Goal: Task Accomplishment & Management: Manage account settings

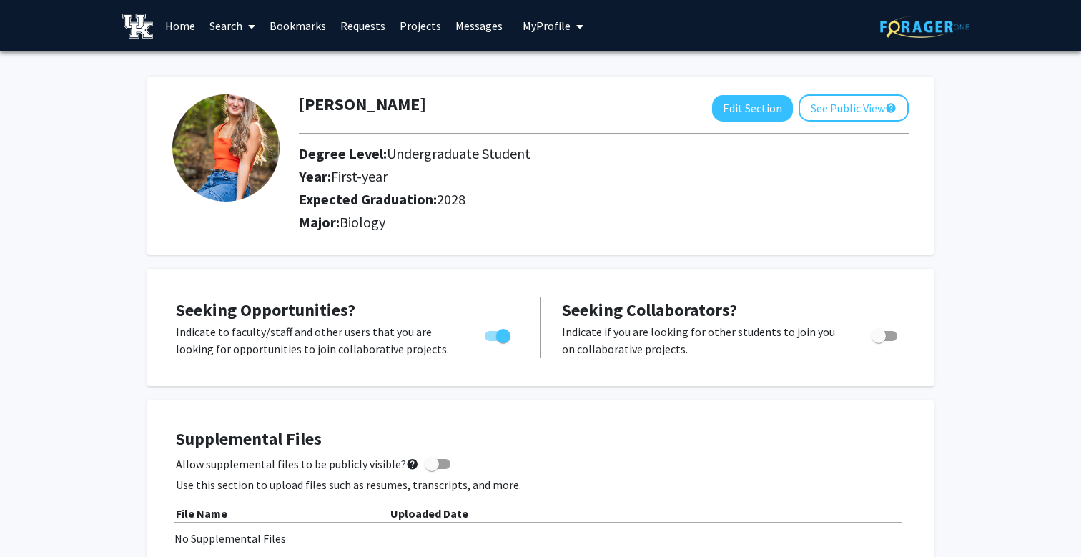
click at [181, 31] on link "Home" at bounding box center [180, 26] width 44 height 50
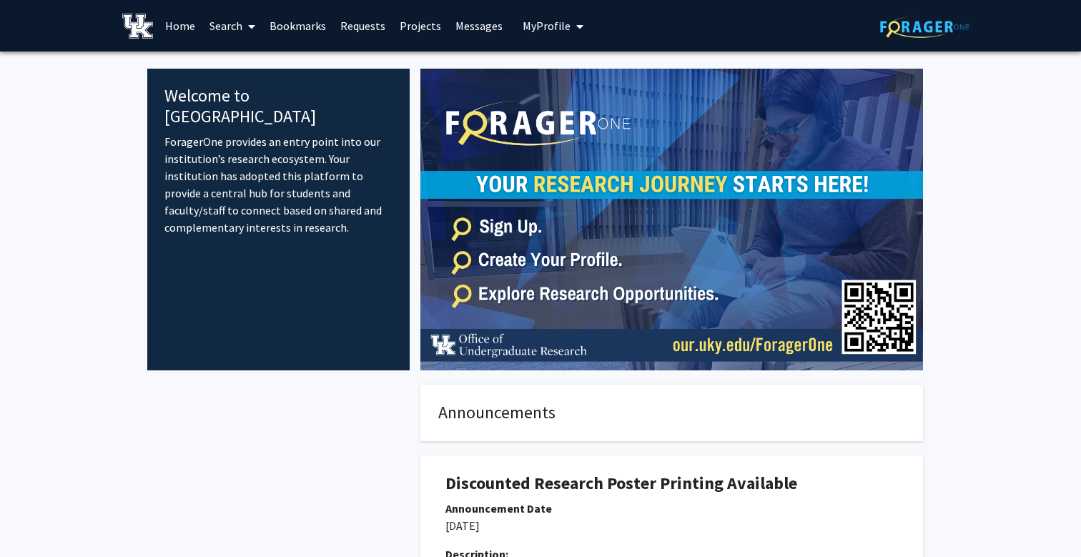
click at [170, 31] on link "Home" at bounding box center [180, 26] width 44 height 50
click at [179, 29] on link "Home" at bounding box center [180, 26] width 44 height 50
click at [878, 328] on img at bounding box center [671, 220] width 503 height 302
click at [541, 30] on span "My Profile" at bounding box center [547, 26] width 48 height 14
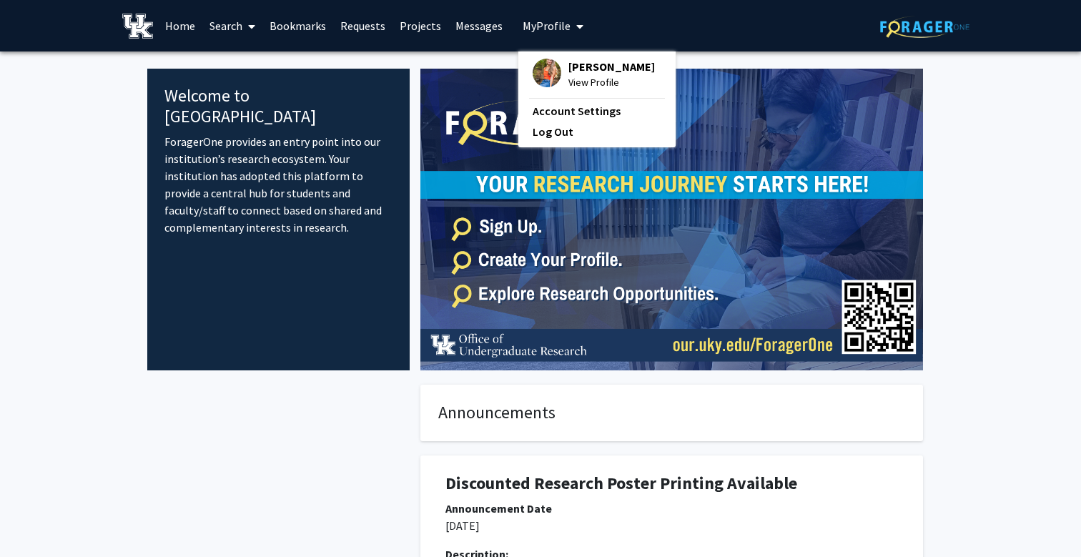
click at [477, 97] on img at bounding box center [671, 220] width 503 height 302
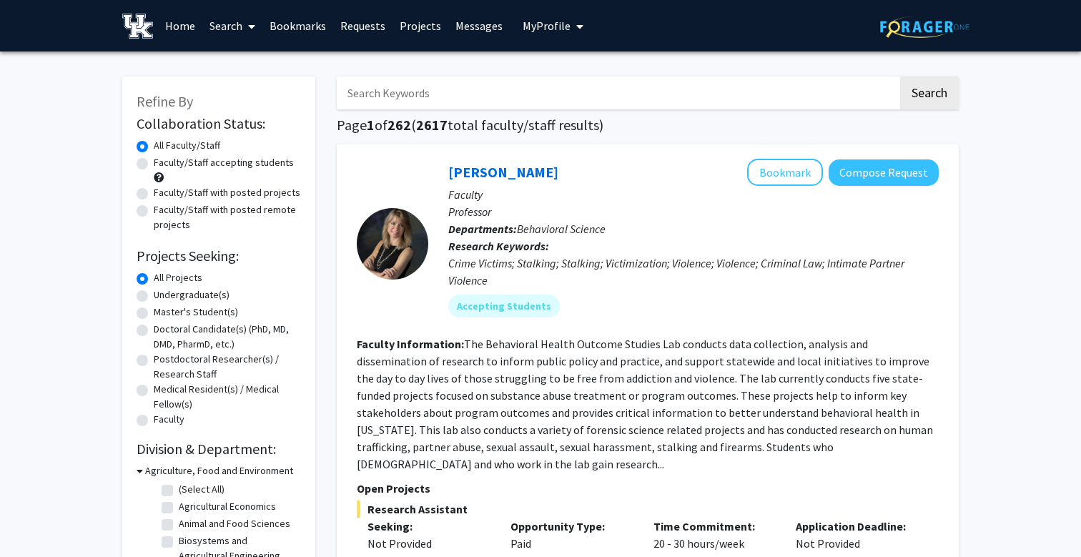
click at [195, 297] on label "Undergraduate(s)" at bounding box center [192, 294] width 76 height 15
click at [163, 297] on input "Undergraduate(s)" at bounding box center [158, 291] width 9 height 9
radio input "true"
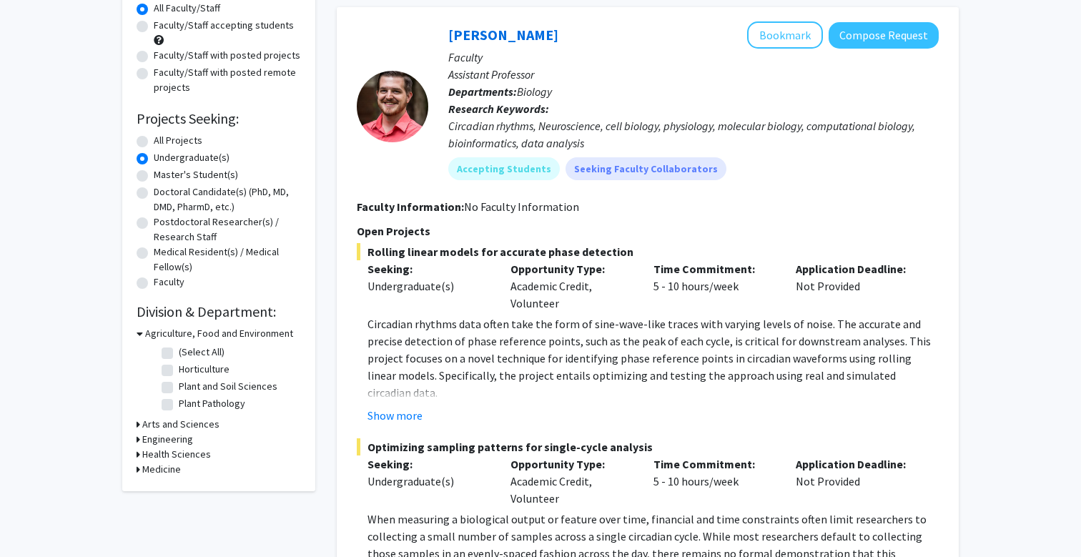
scroll to position [150, 0]
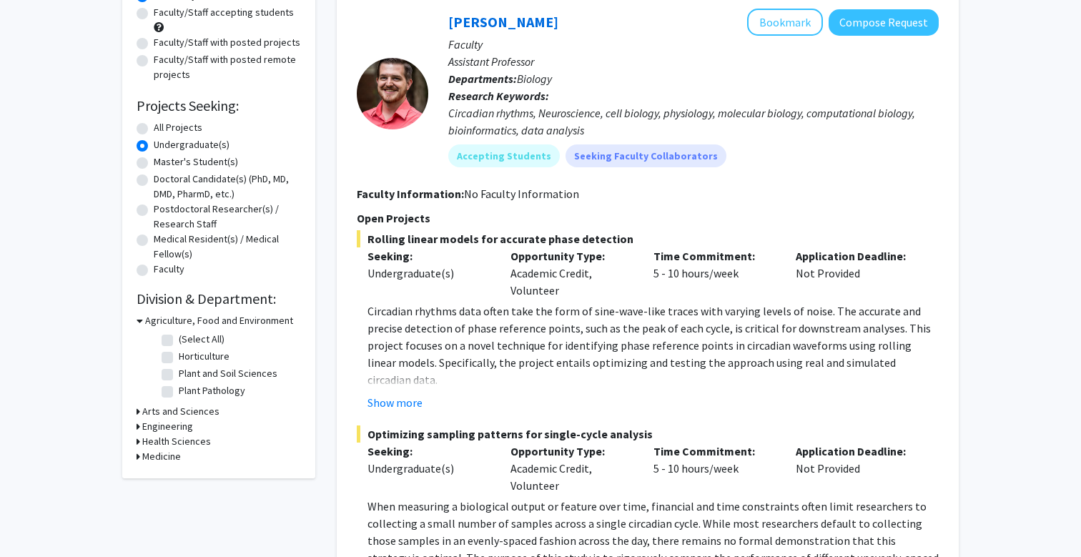
click at [173, 412] on h3 "Arts and Sciences" at bounding box center [180, 411] width 77 height 15
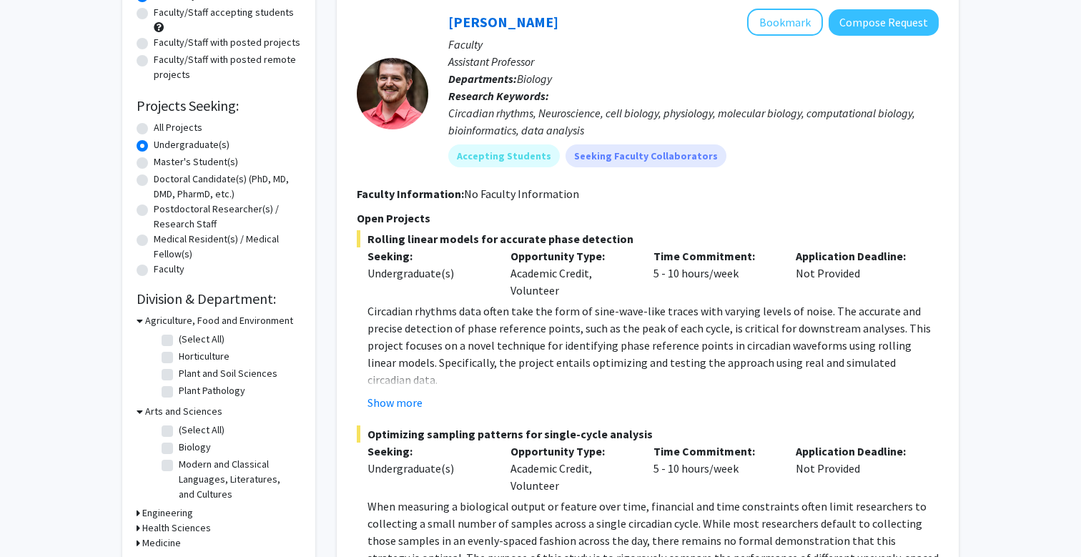
click at [173, 412] on h3 "Arts and Sciences" at bounding box center [183, 411] width 77 height 15
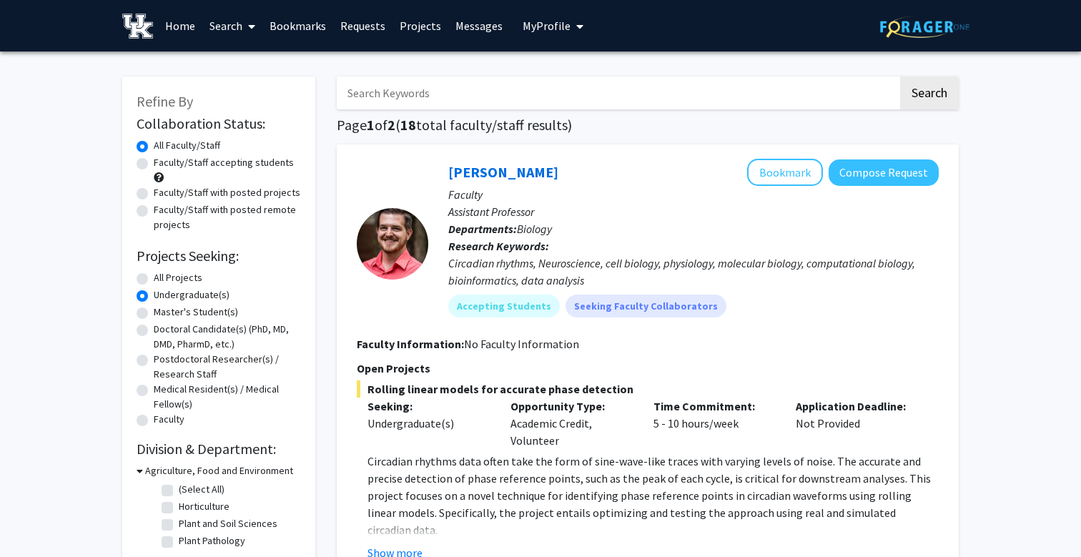
scroll to position [0, 0]
click at [414, 98] on input "Search Keywords" at bounding box center [617, 92] width 561 height 33
type input "research"
click at [929, 95] on button "Search" at bounding box center [929, 92] width 59 height 33
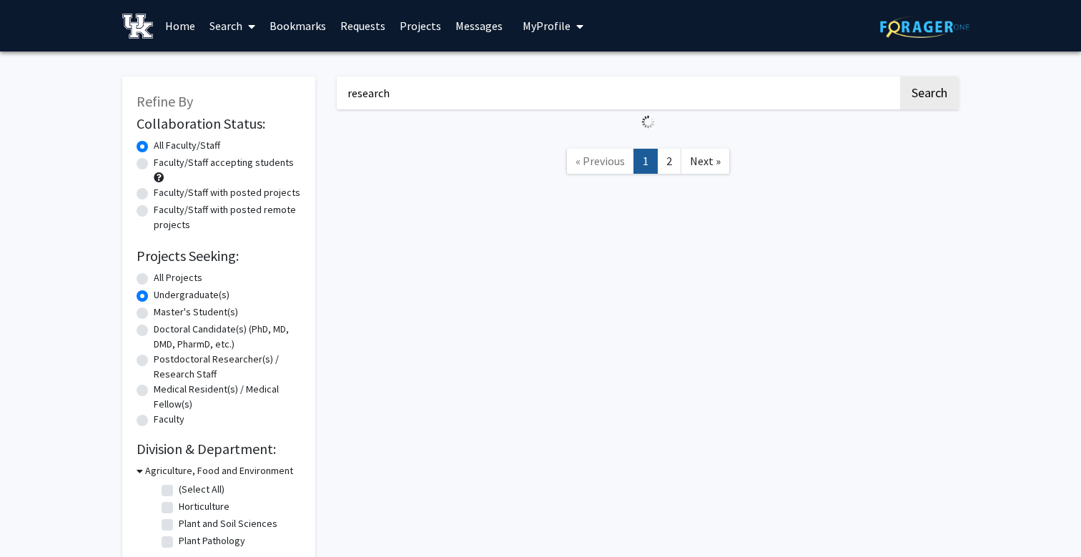
radio input "true"
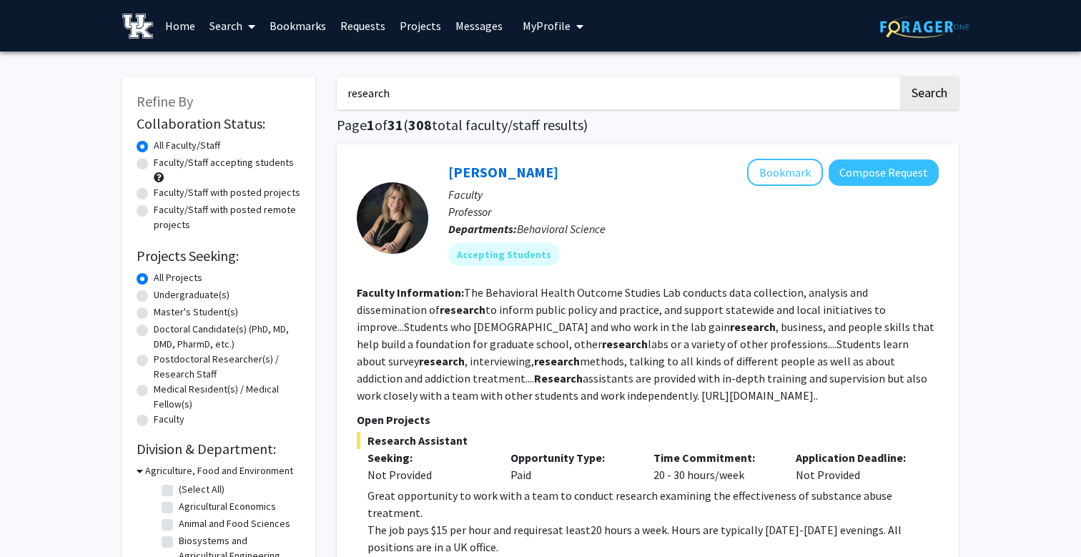
click at [154, 296] on label "Undergraduate(s)" at bounding box center [192, 294] width 76 height 15
click at [154, 296] on input "Undergraduate(s)" at bounding box center [158, 291] width 9 height 9
radio input "true"
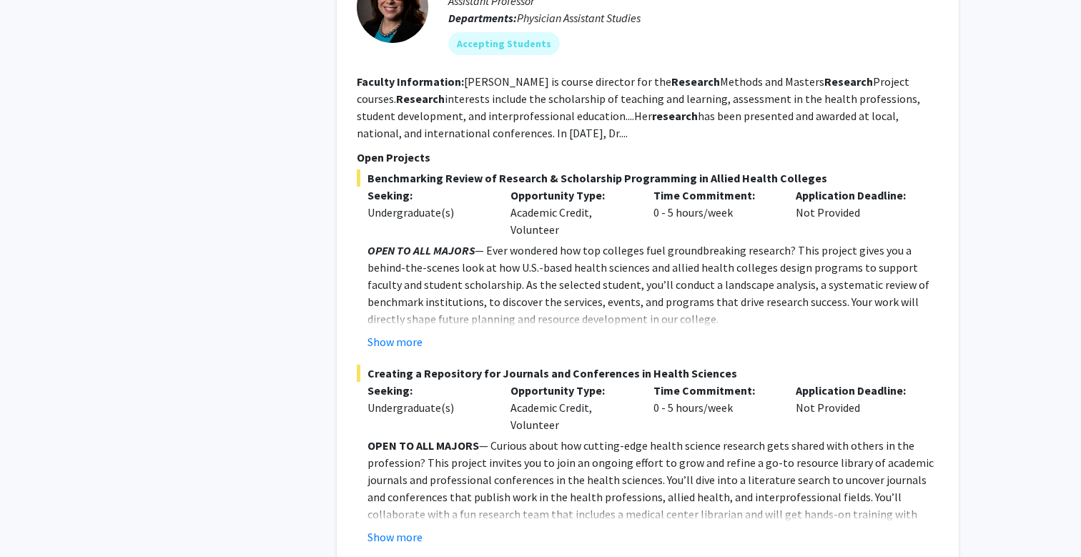
scroll to position [670, 0]
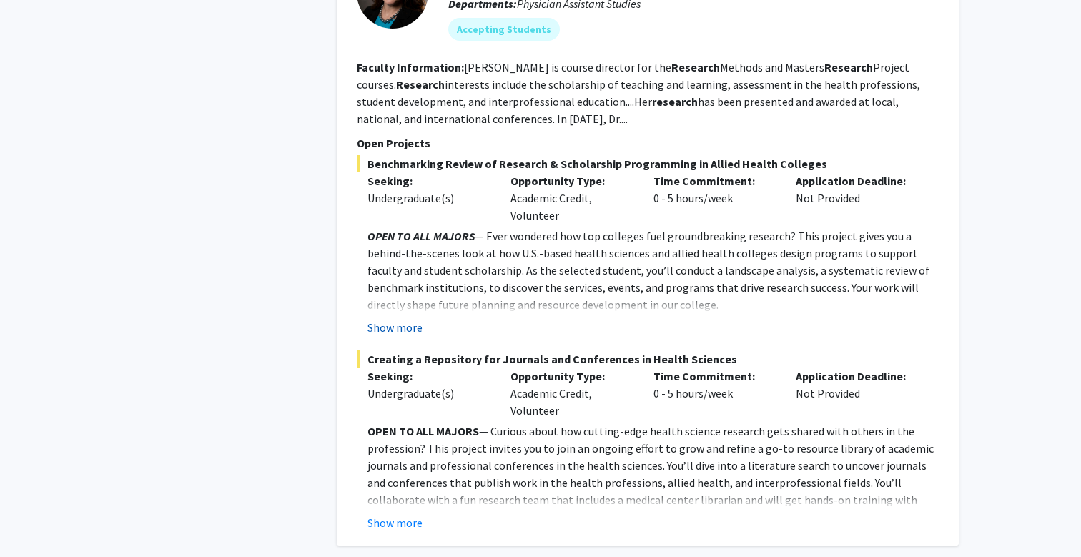
click at [393, 329] on button "Show more" at bounding box center [394, 327] width 55 height 17
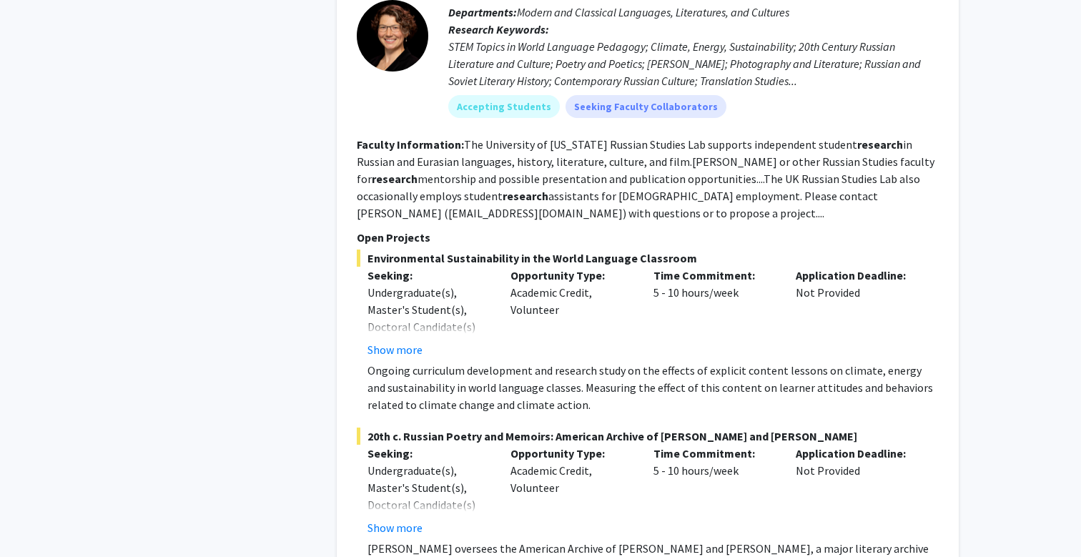
scroll to position [1758, 0]
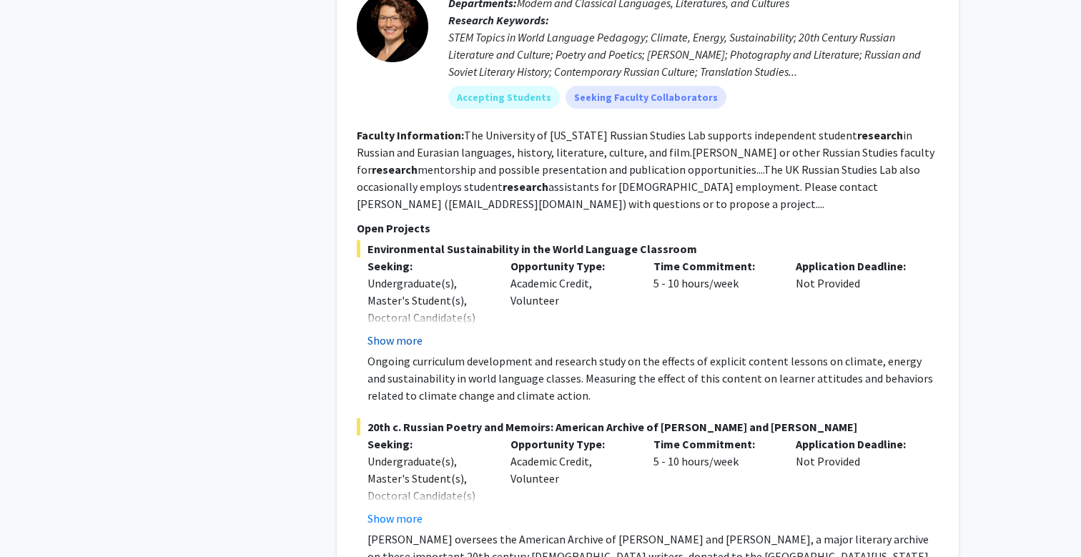
click at [399, 343] on button "Show more" at bounding box center [394, 340] width 55 height 17
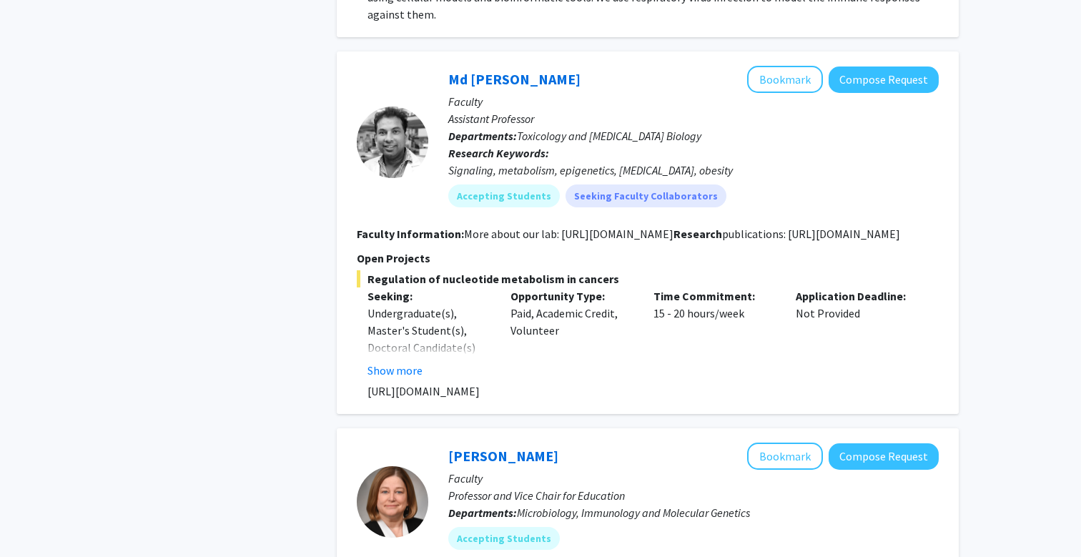
scroll to position [3249, 0]
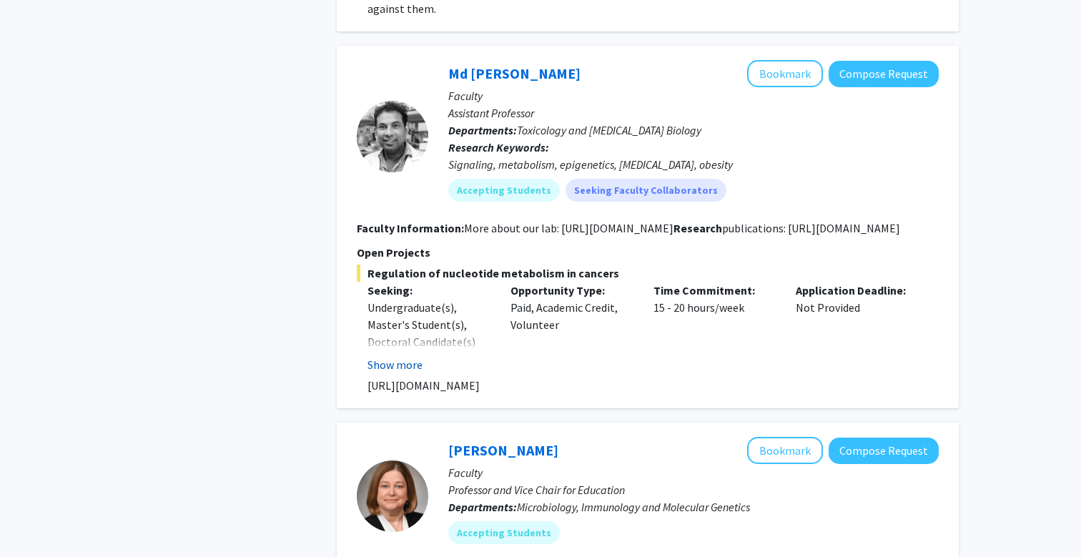
click at [391, 356] on button "Show more" at bounding box center [394, 364] width 55 height 17
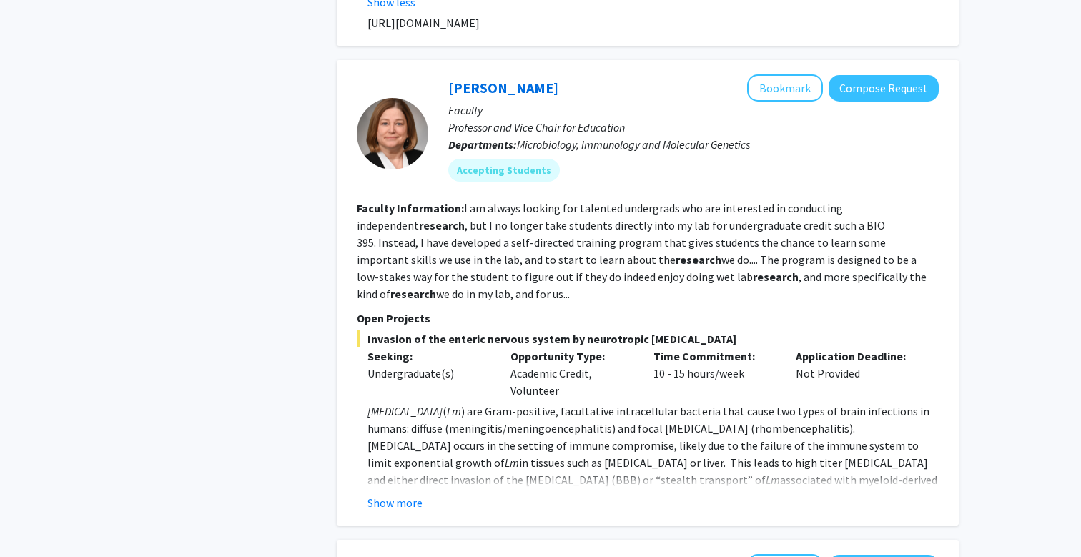
scroll to position [3710, 0]
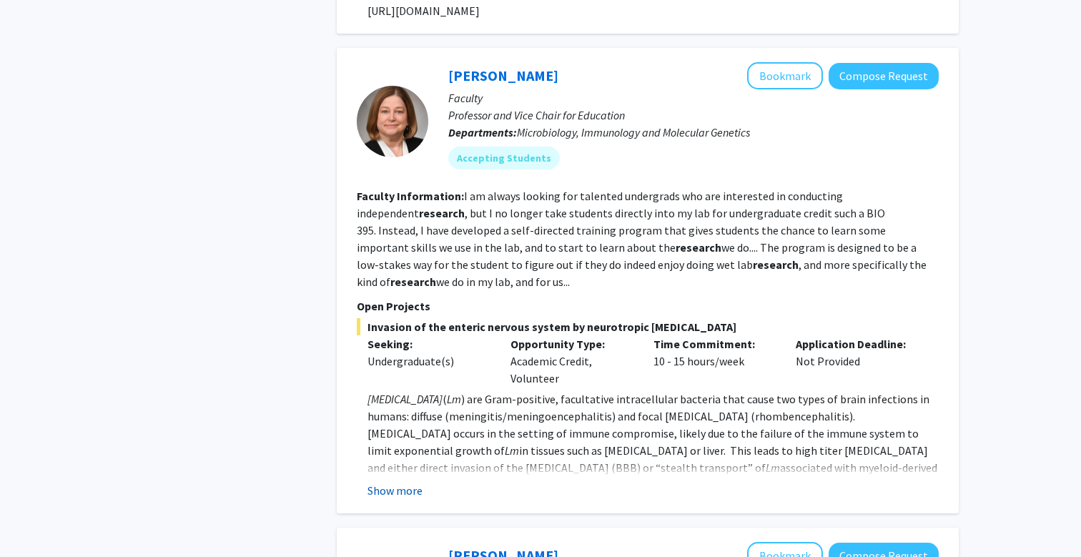
click at [390, 482] on button "Show more" at bounding box center [394, 490] width 55 height 17
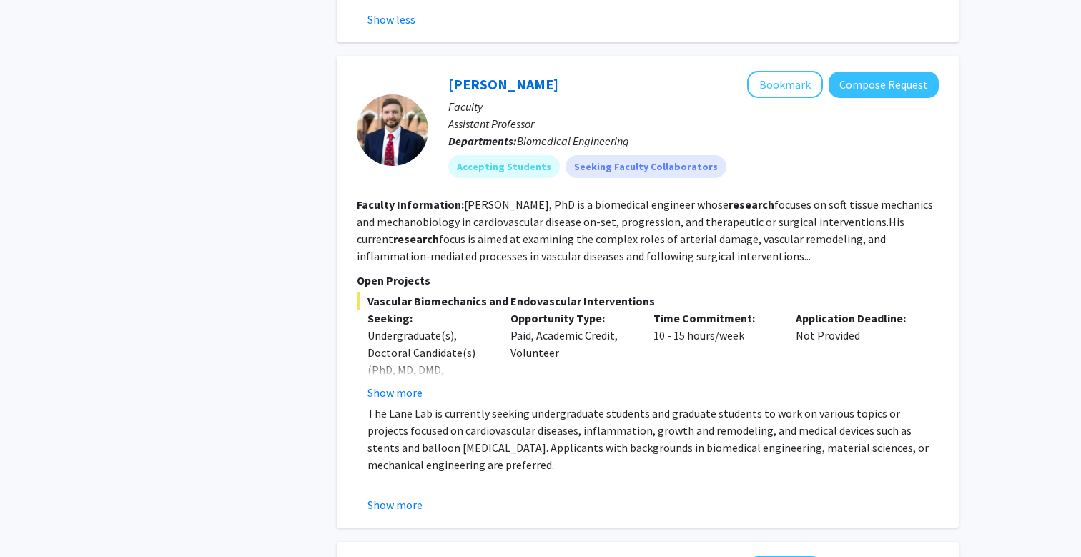
scroll to position [4663, 0]
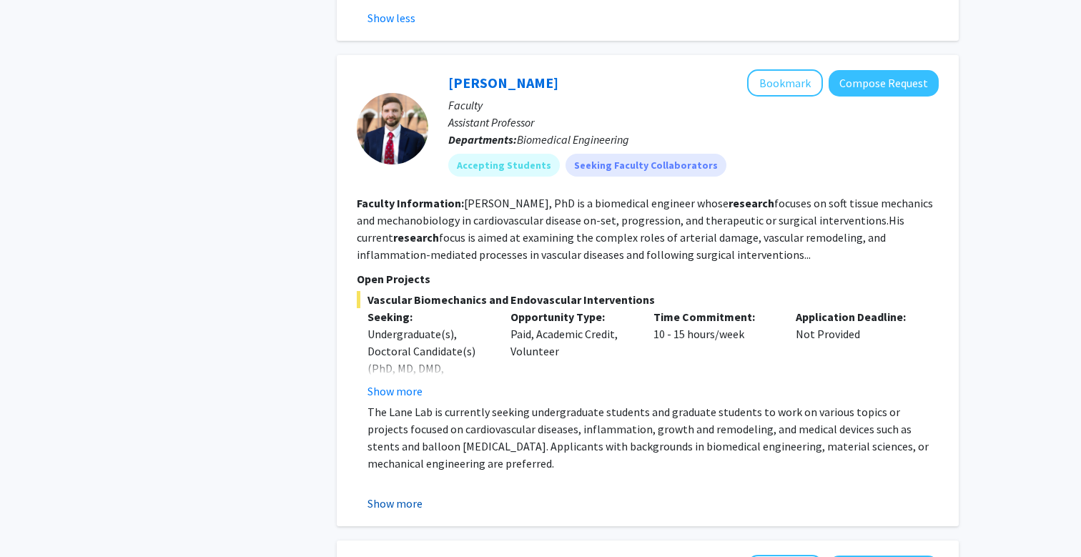
click at [410, 495] on button "Show more" at bounding box center [394, 503] width 55 height 17
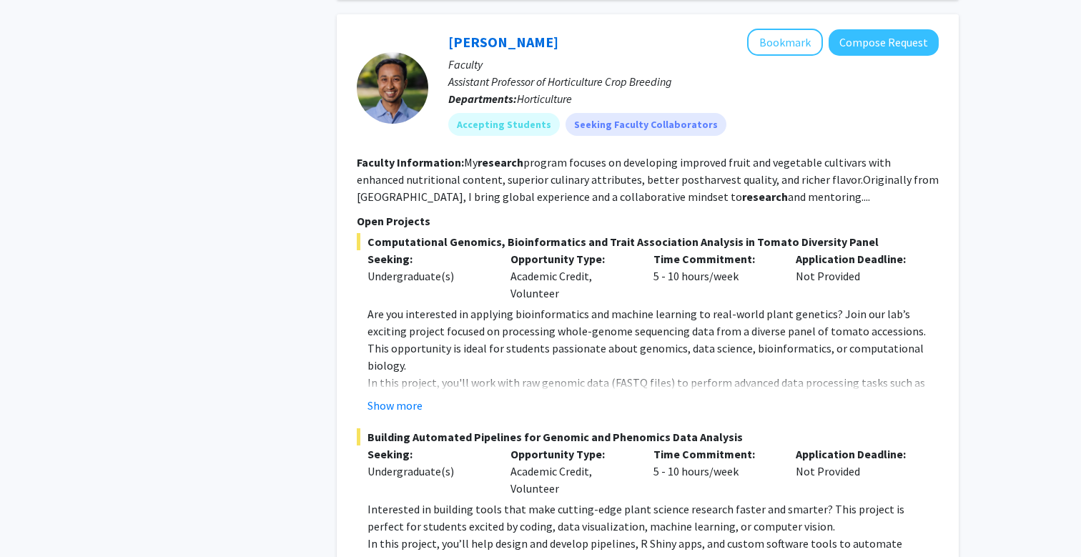
scroll to position [5839, 0]
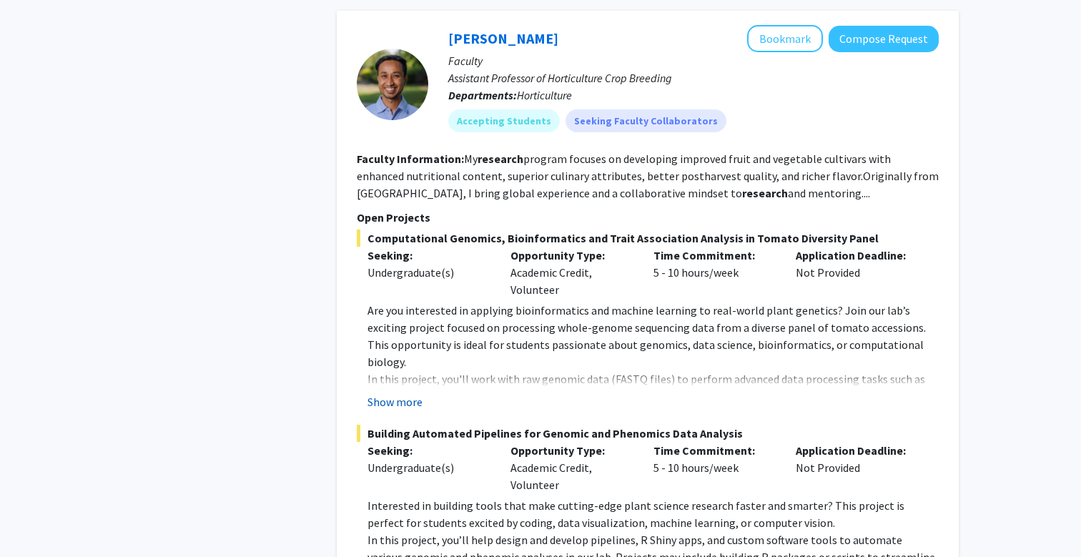
click at [406, 393] on button "Show more" at bounding box center [394, 401] width 55 height 17
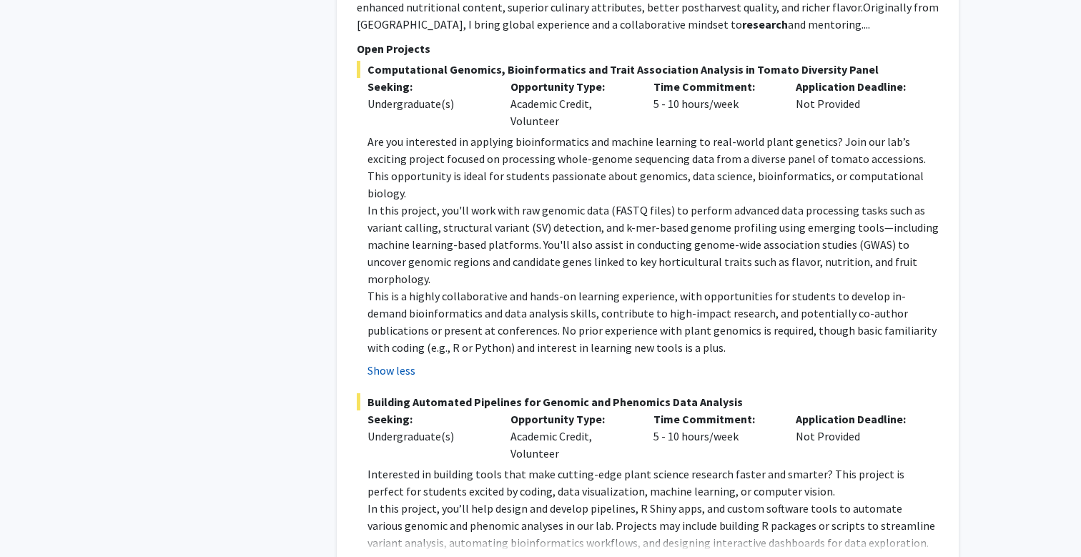
scroll to position [6009, 0]
click at [392, 555] on button "Show more" at bounding box center [394, 563] width 55 height 17
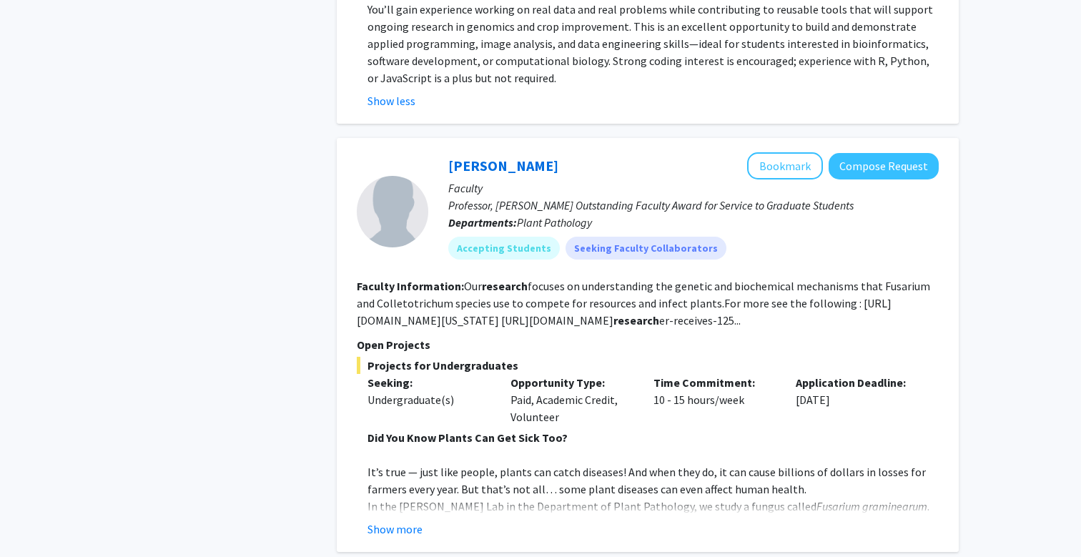
scroll to position [6600, 0]
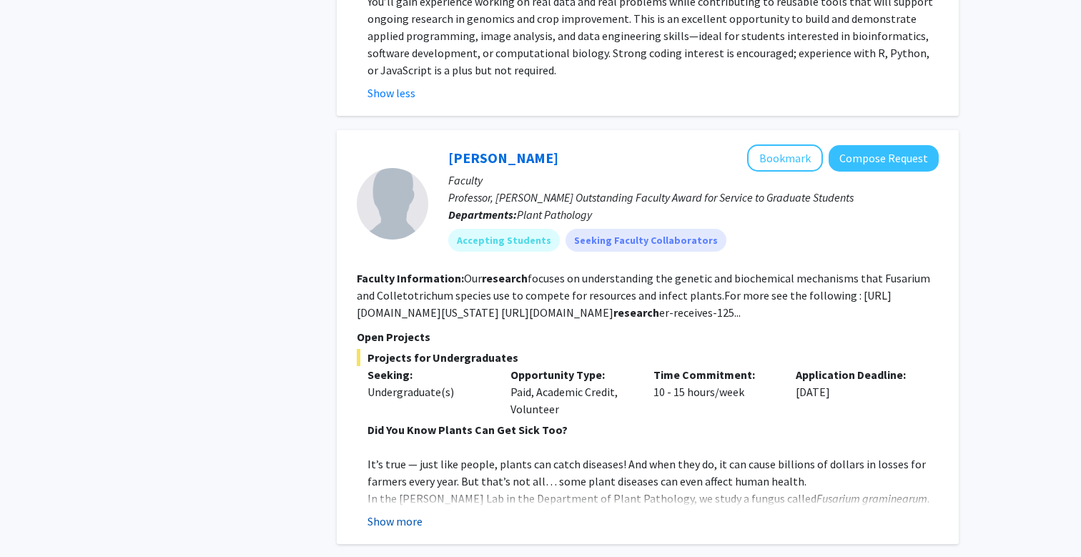
click at [395, 513] on button "Show more" at bounding box center [394, 521] width 55 height 17
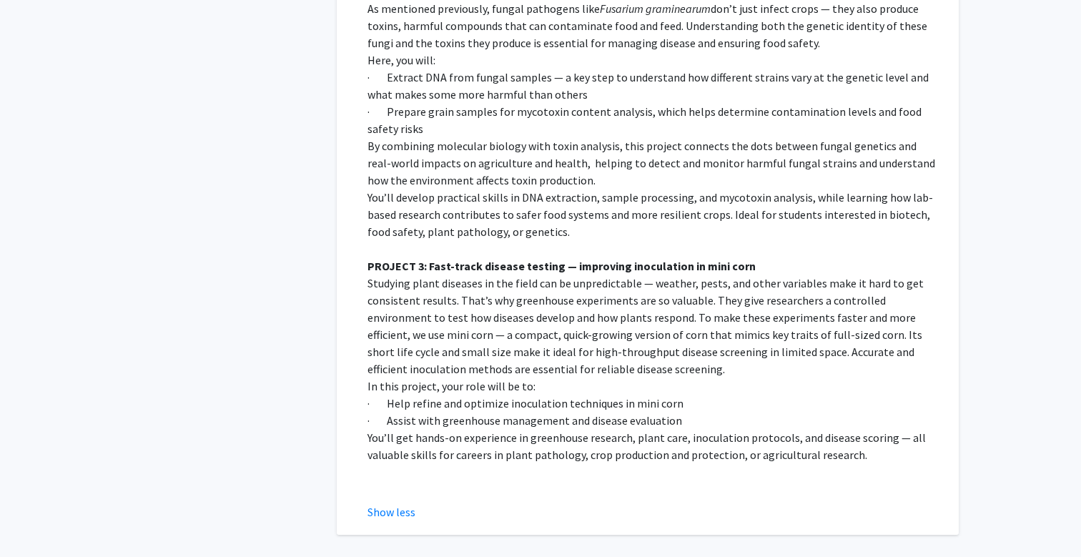
scroll to position [7728, 0]
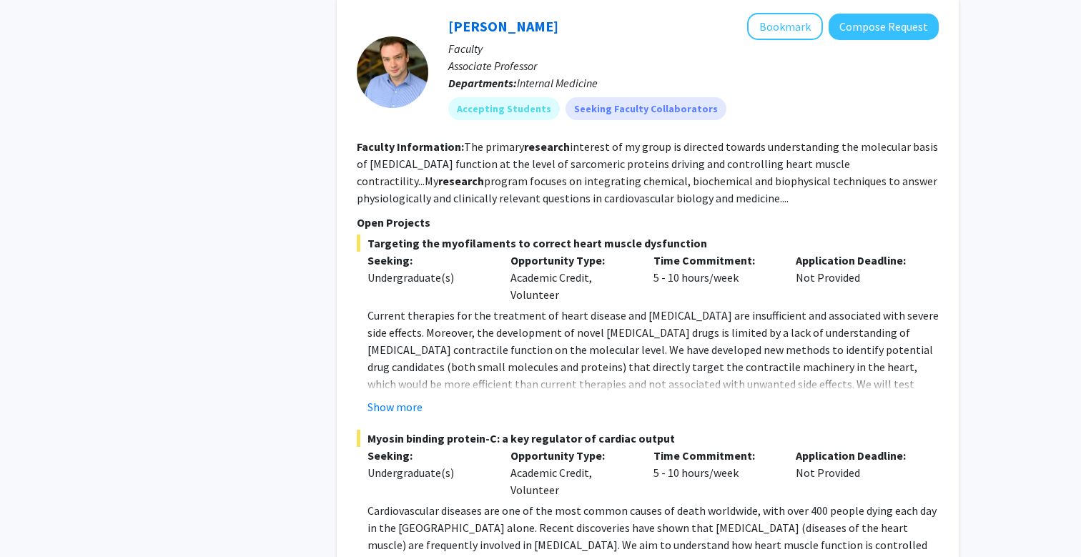
scroll to position [736, 0]
click at [385, 397] on button "Show more" at bounding box center [394, 405] width 55 height 17
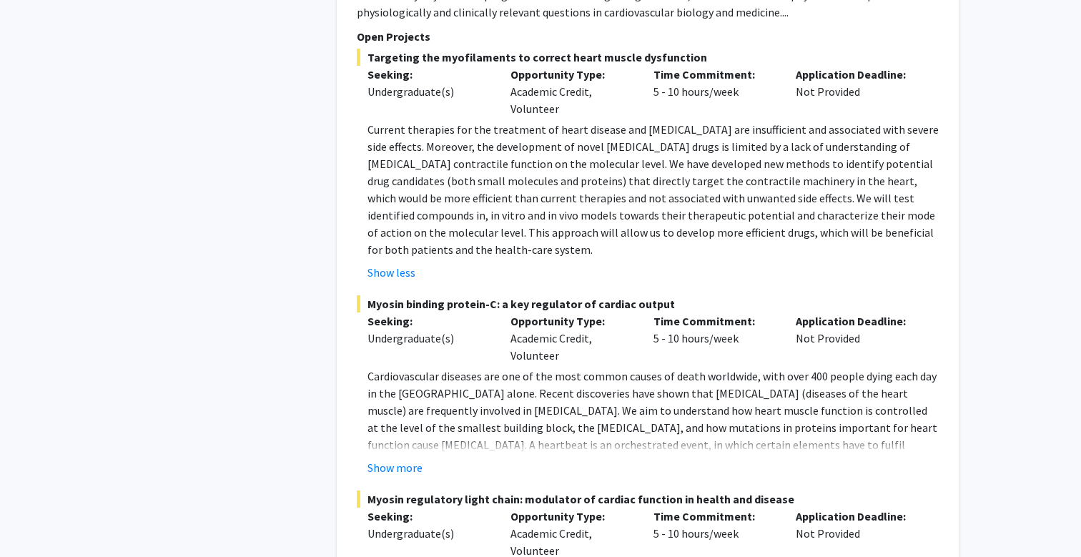
scroll to position [926, 0]
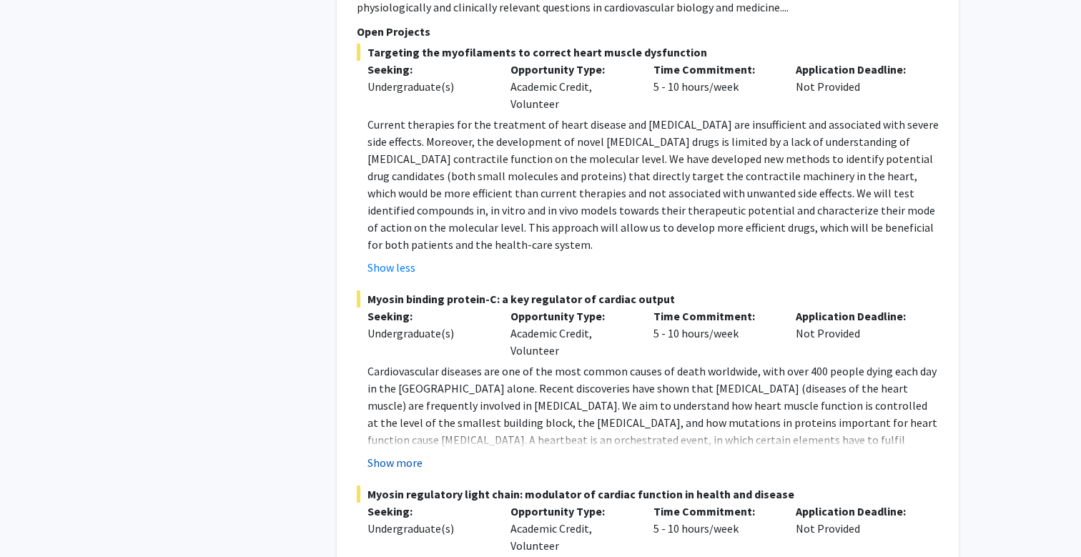
click at [386, 454] on button "Show more" at bounding box center [394, 462] width 55 height 17
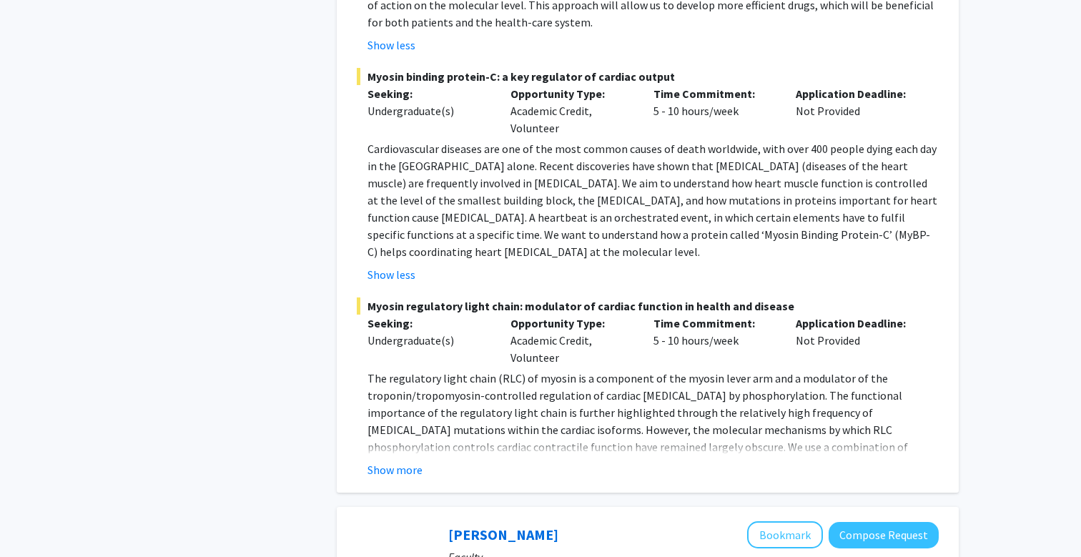
scroll to position [1151, 0]
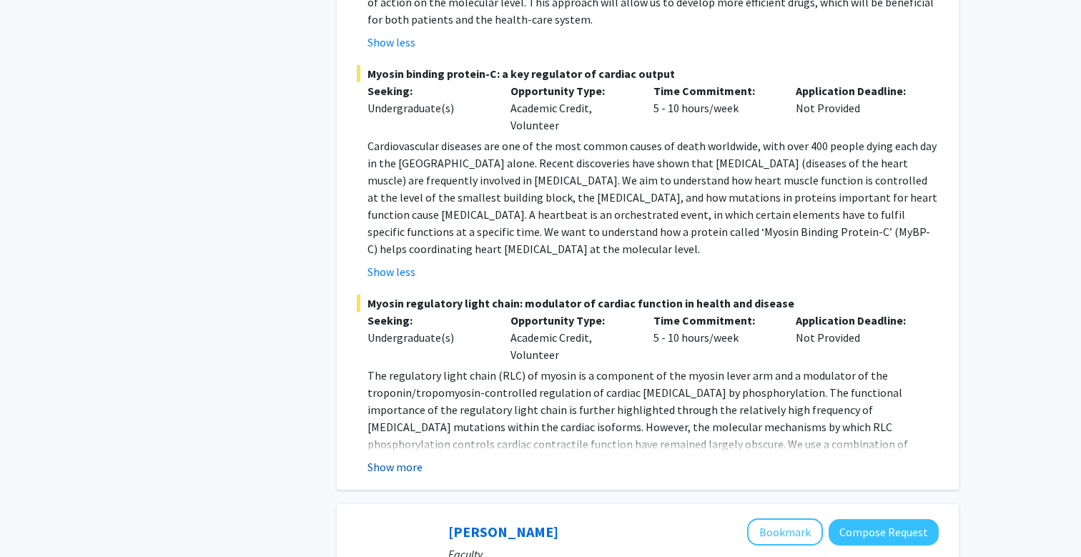
click at [390, 458] on button "Show more" at bounding box center [394, 466] width 55 height 17
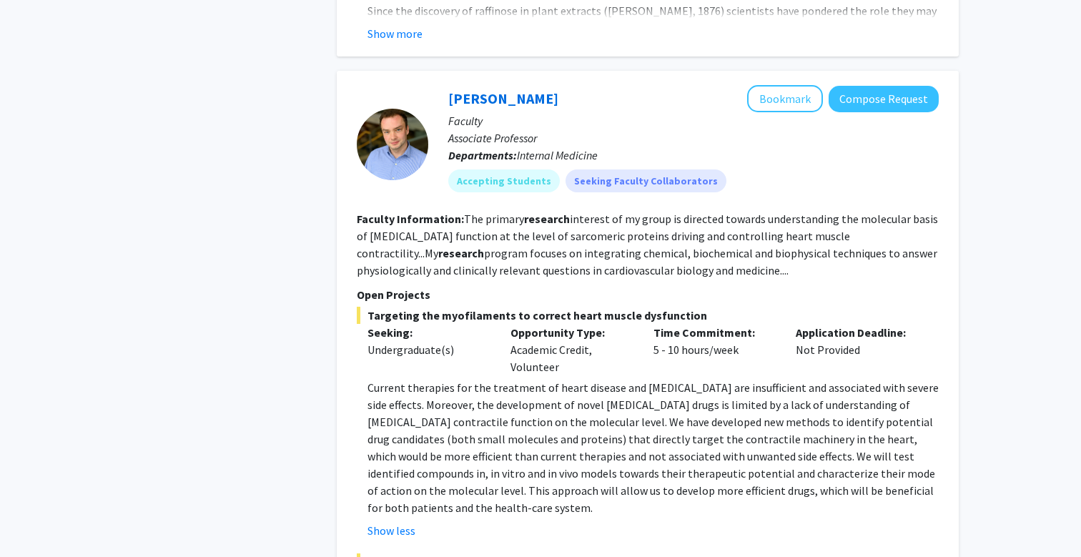
scroll to position [647, 0]
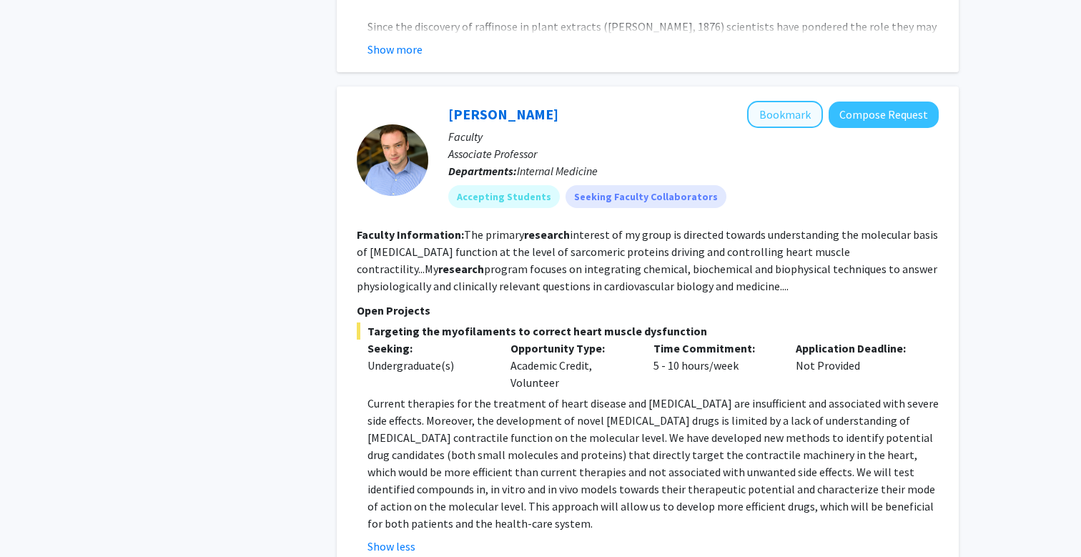
click at [803, 101] on button "Bookmark" at bounding box center [785, 114] width 76 height 27
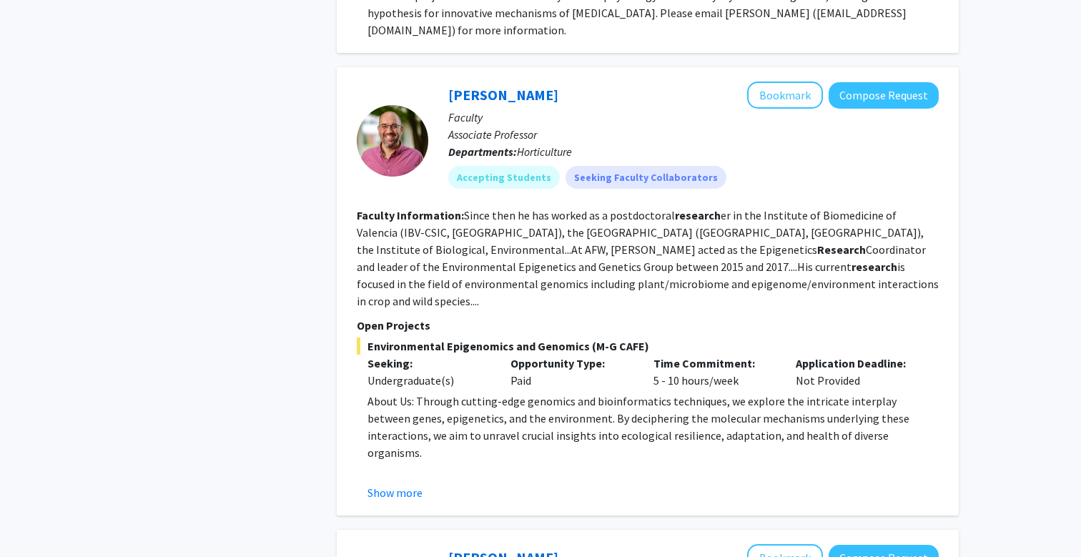
scroll to position [2099, 0]
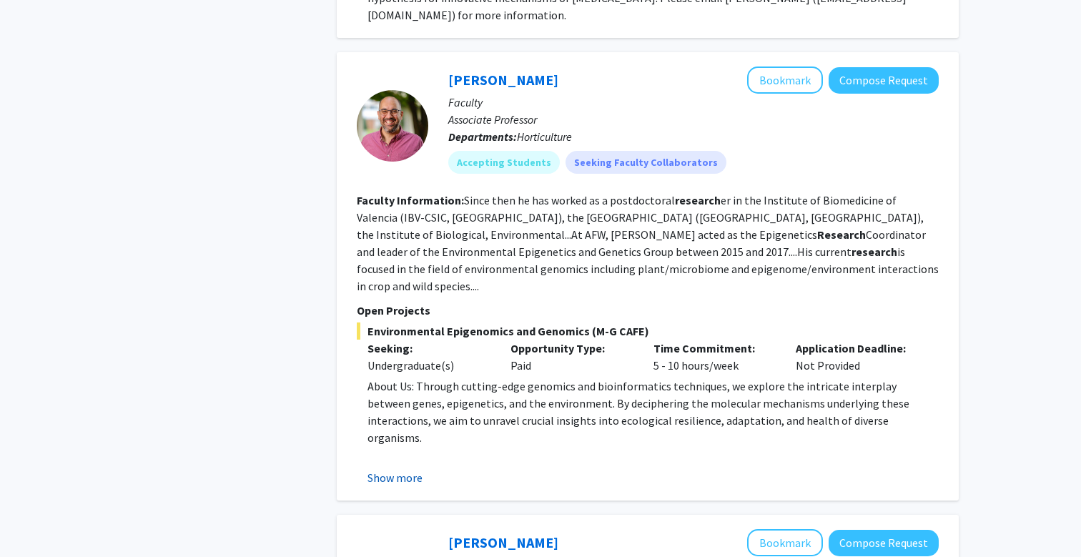
click at [395, 469] on button "Show more" at bounding box center [394, 477] width 55 height 17
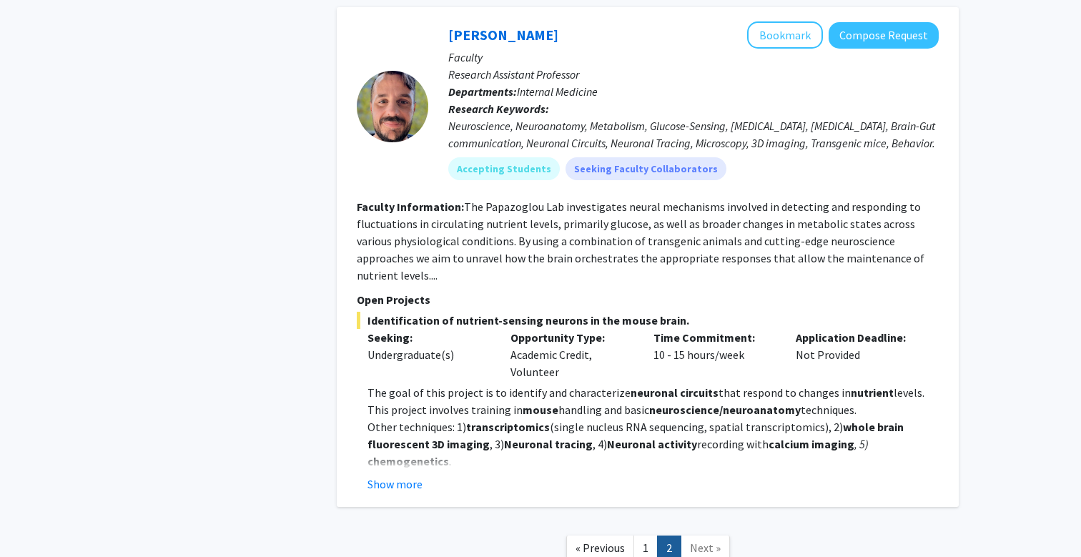
scroll to position [2906, 0]
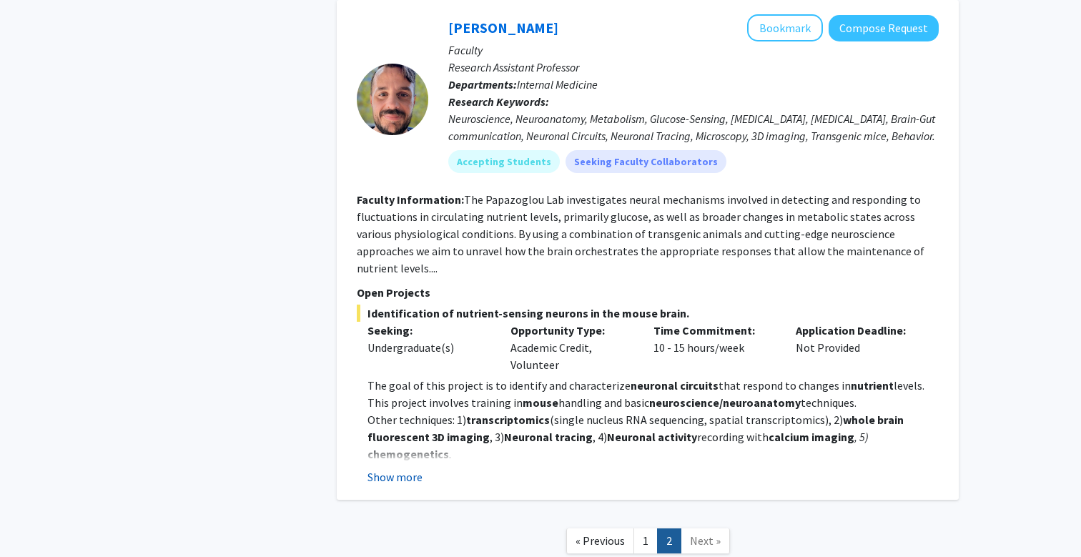
click at [385, 468] on button "Show more" at bounding box center [394, 476] width 55 height 17
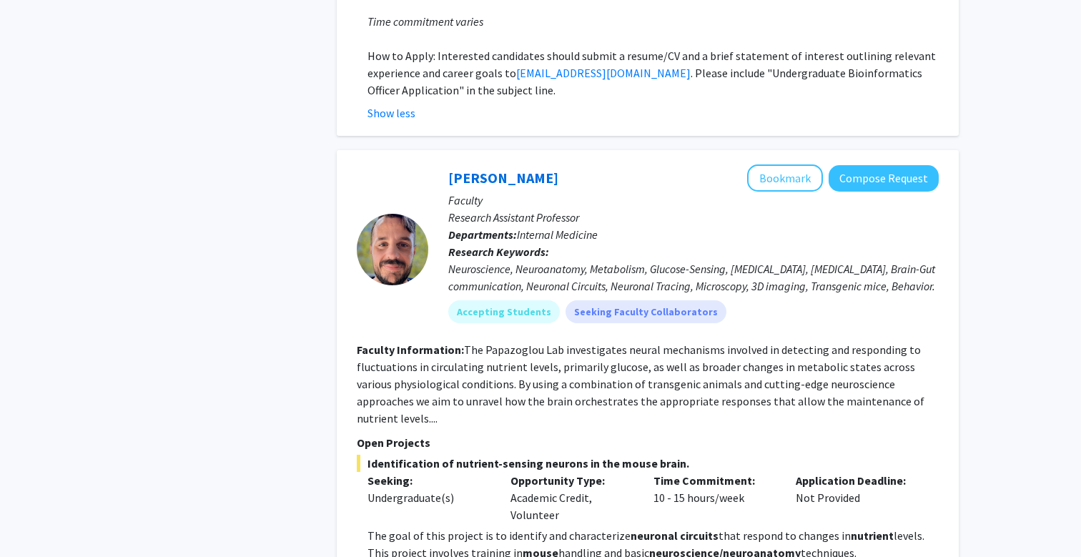
scroll to position [2753, 0]
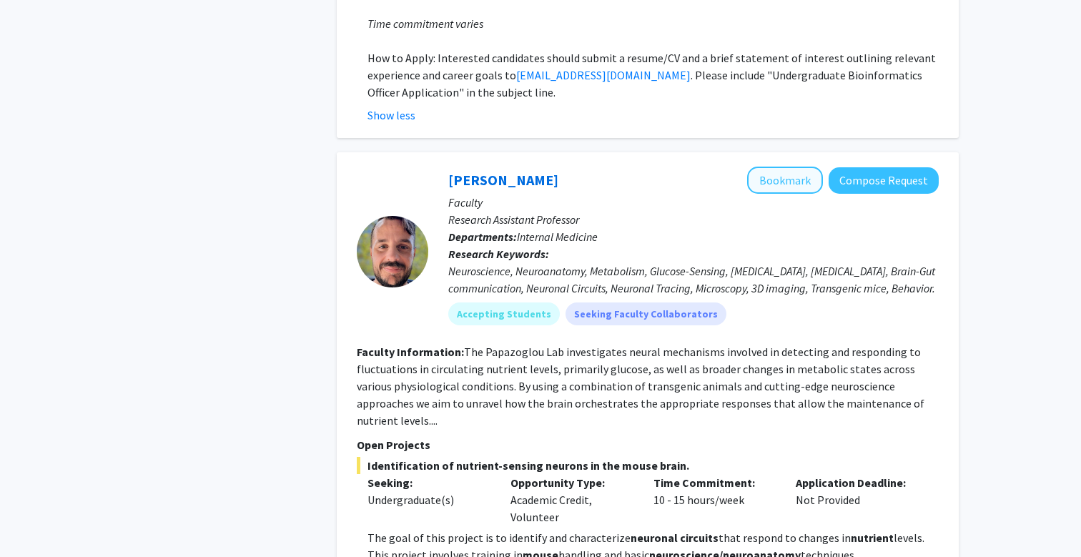
click at [788, 167] on button "Bookmark" at bounding box center [785, 180] width 76 height 27
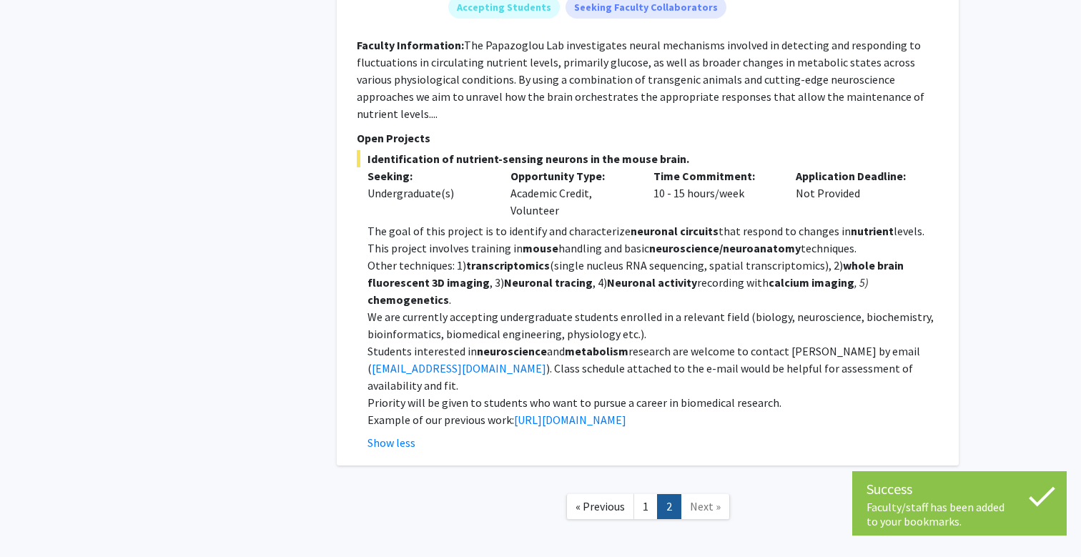
scroll to position [3059, 0]
click at [702, 500] on span "Next »" at bounding box center [705, 507] width 31 height 14
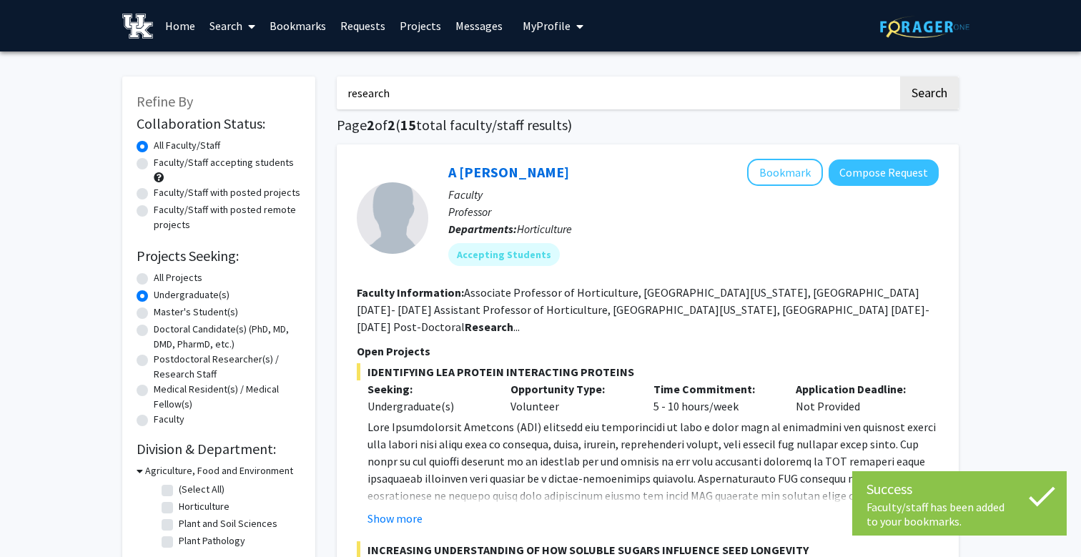
scroll to position [0, 0]
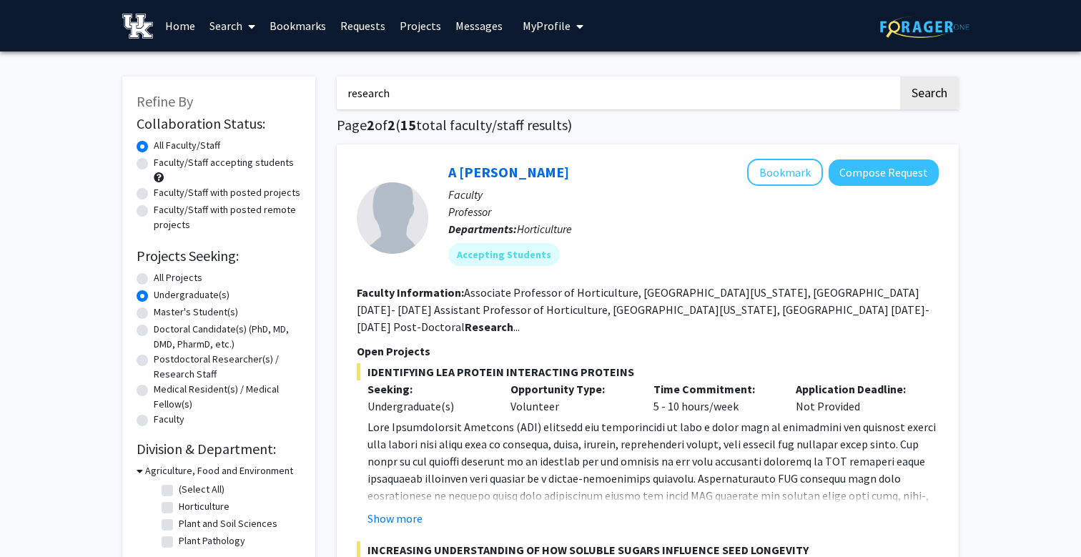
click at [296, 26] on link "Bookmarks" at bounding box center [297, 26] width 71 height 50
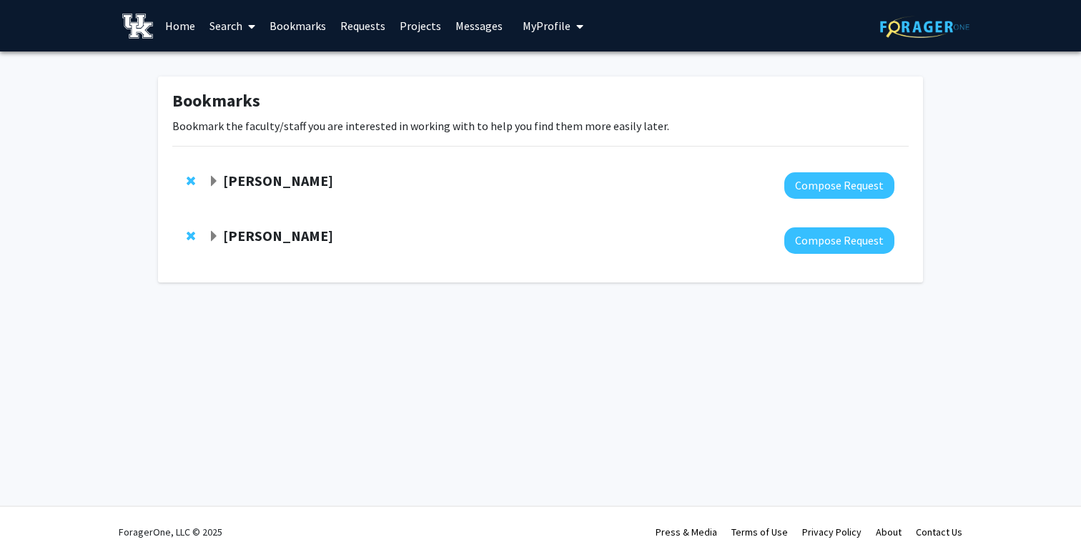
click at [212, 179] on span "Expand Thomas Kampourakis Bookmark" at bounding box center [213, 181] width 11 height 11
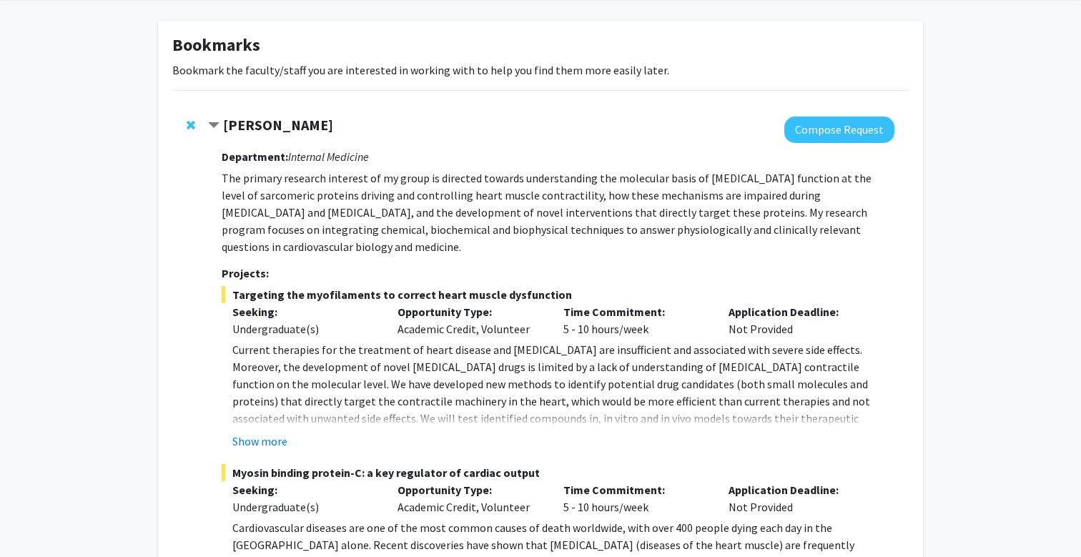
scroll to position [61, 0]
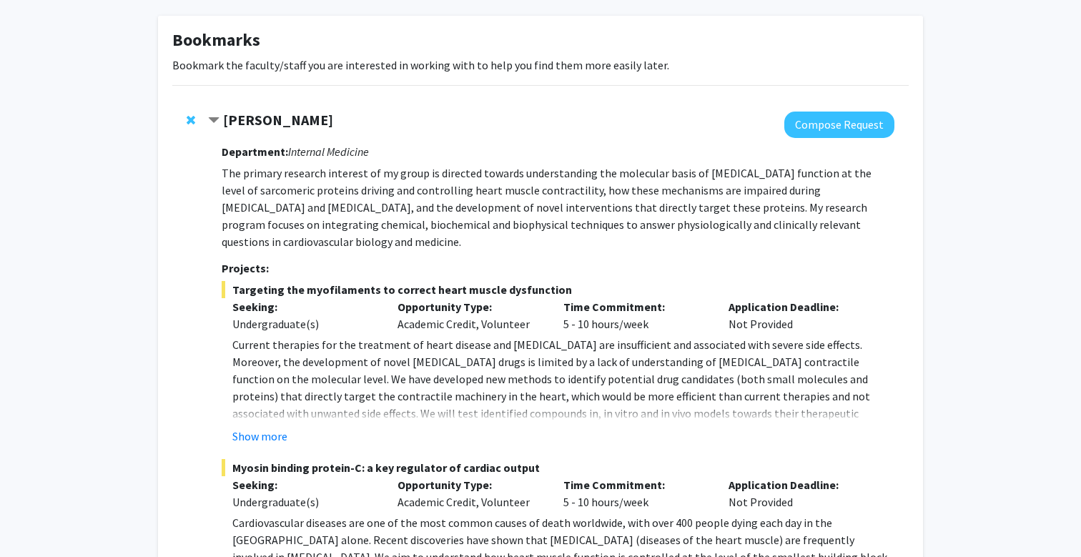
click at [211, 121] on span "Contract Thomas Kampourakis Bookmark" at bounding box center [213, 120] width 11 height 11
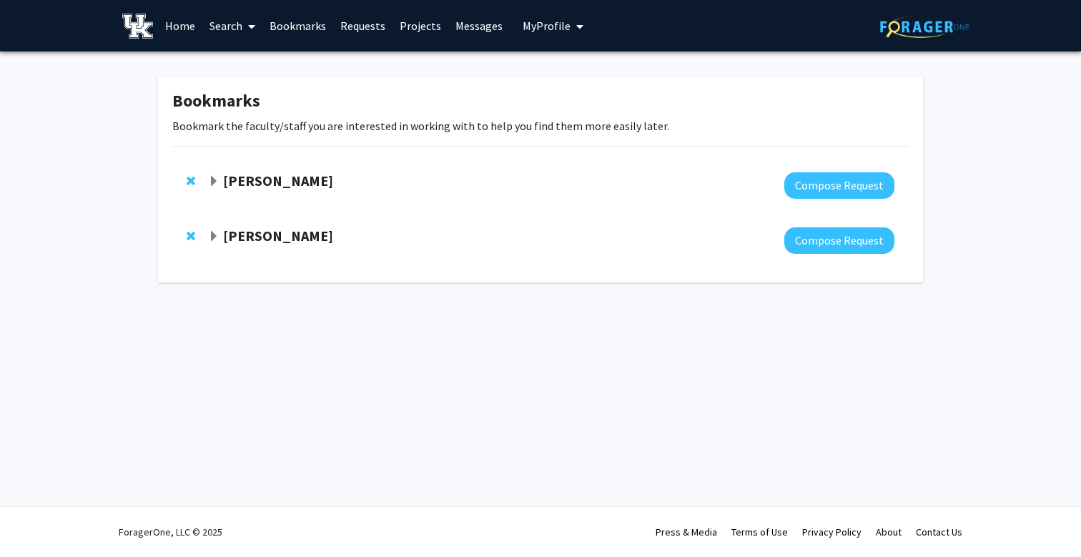
click at [209, 237] on span "Expand Ioannis Papazoglou Bookmark" at bounding box center [213, 236] width 11 height 11
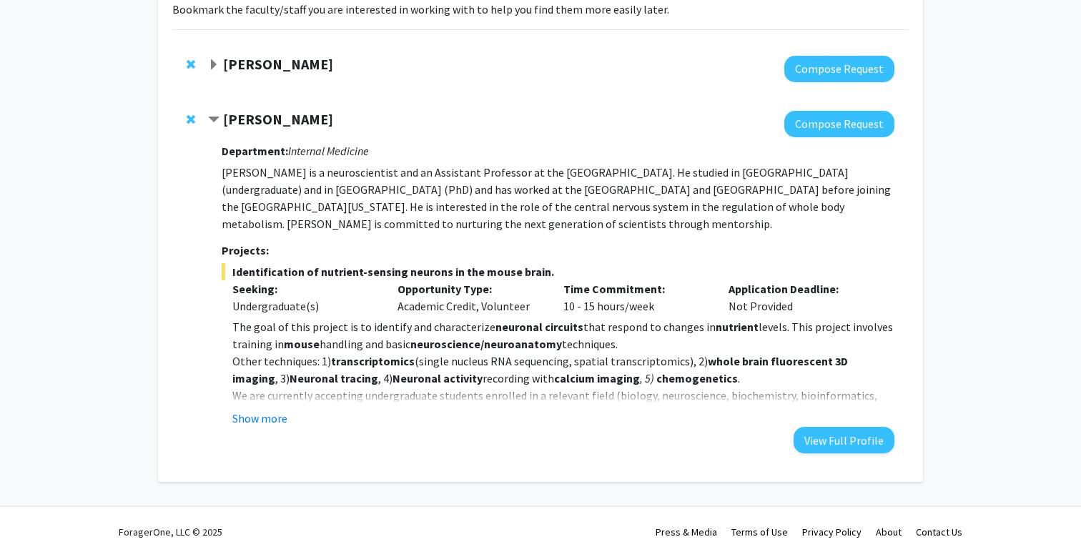
scroll to position [118, 0]
click at [260, 422] on button "Show more" at bounding box center [259, 418] width 55 height 17
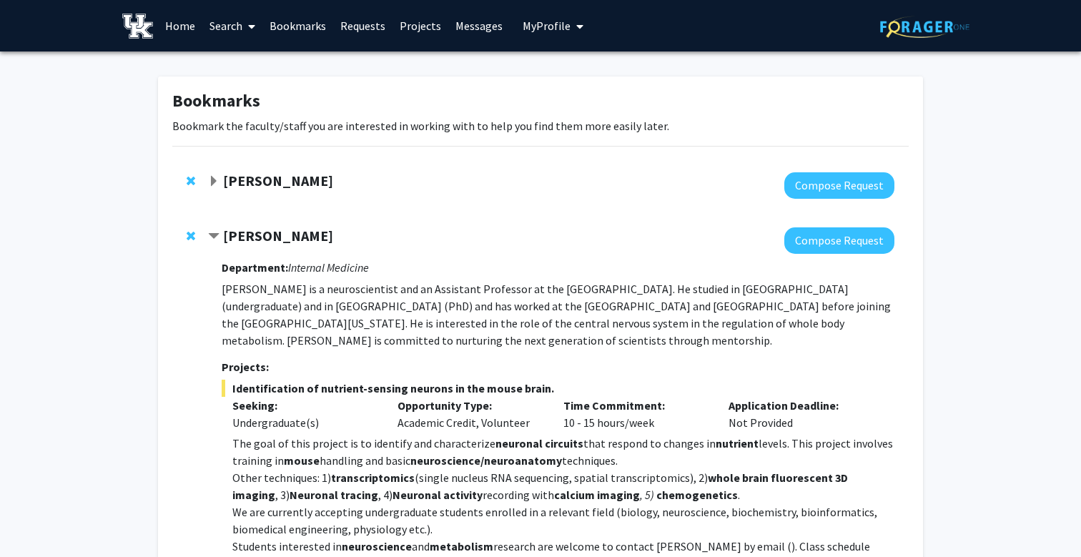
scroll to position [0, 0]
click at [213, 182] on span "Expand Thomas Kampourakis Bookmark" at bounding box center [213, 181] width 11 height 11
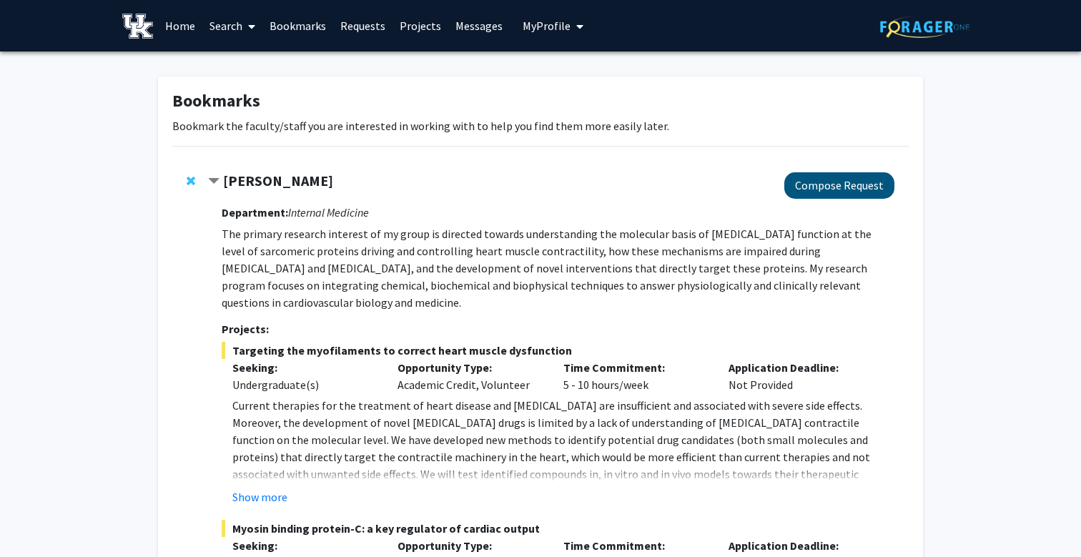
click at [856, 187] on button "Compose Request" at bounding box center [839, 185] width 110 height 26
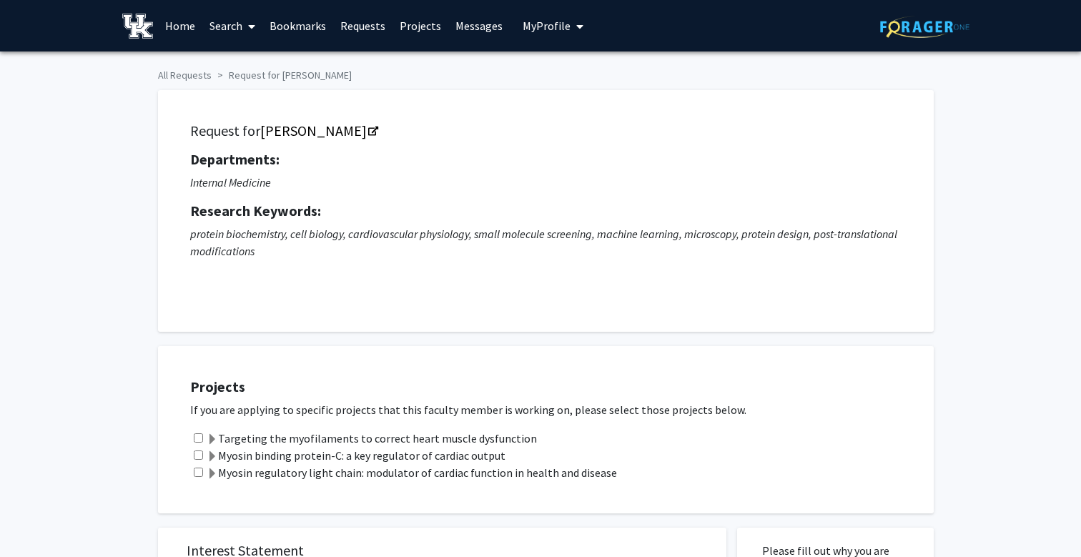
click at [542, 26] on span "My Profile" at bounding box center [547, 26] width 48 height 14
click at [538, 66] on img at bounding box center [547, 73] width 29 height 29
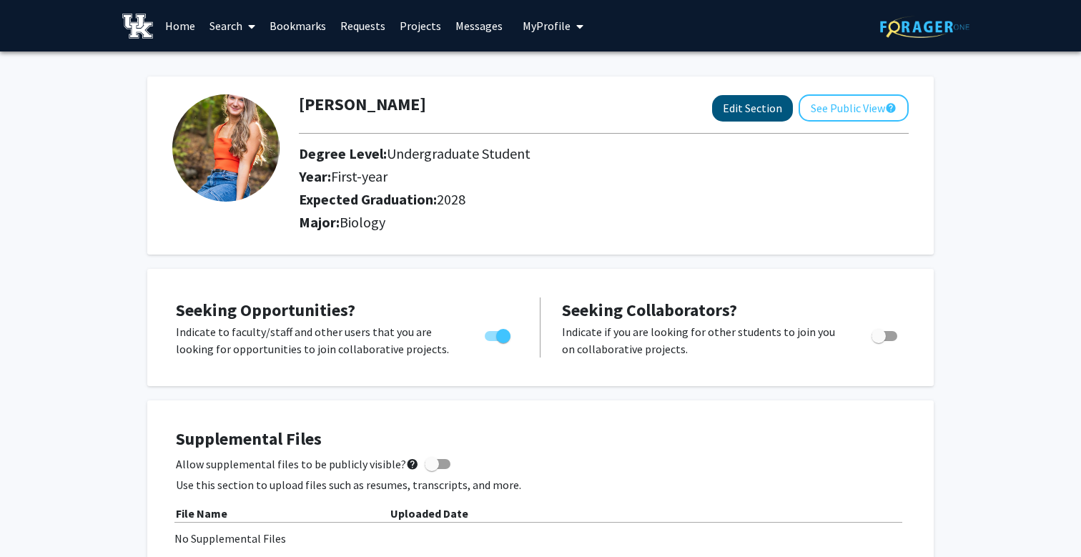
click at [753, 109] on button "Edit Section" at bounding box center [752, 108] width 81 height 26
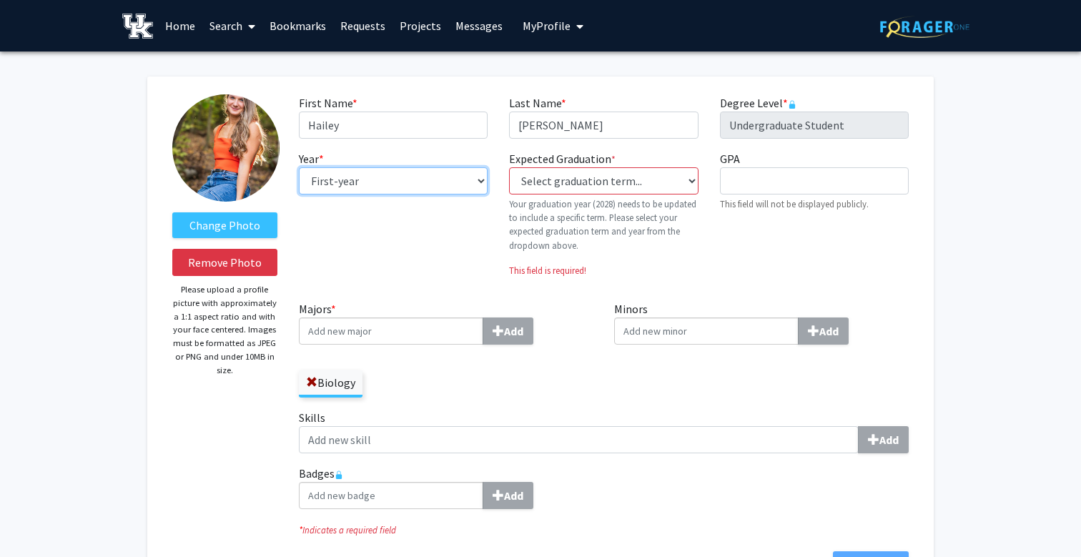
select select "sophomore"
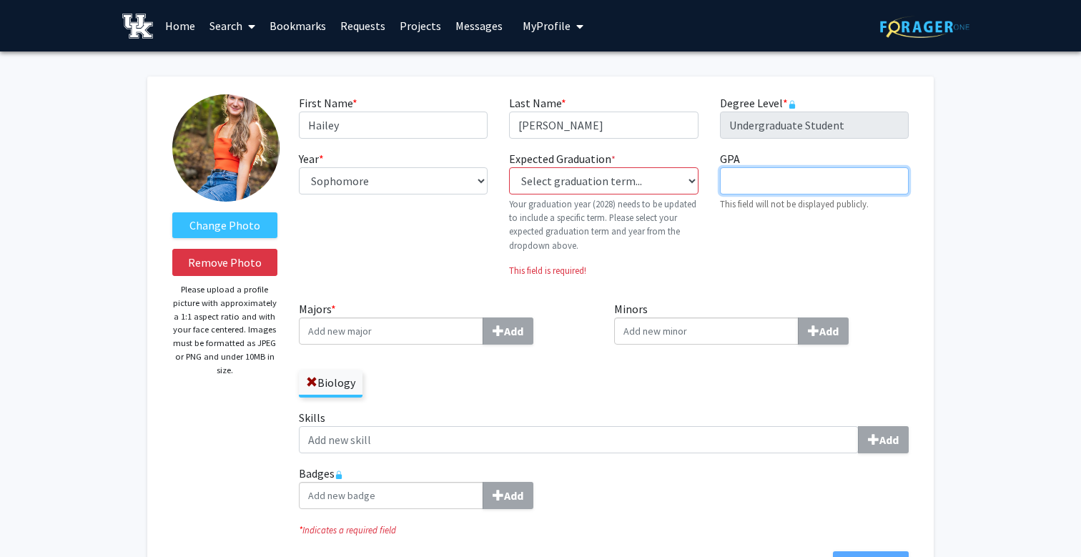
click at [749, 183] on input "GPA required" at bounding box center [814, 180] width 189 height 27
type input "4.0"
click at [690, 284] on div "Expected Graduation * required Select graduation term... Previous: 2028 (Please…" at bounding box center [603, 219] width 210 height 139
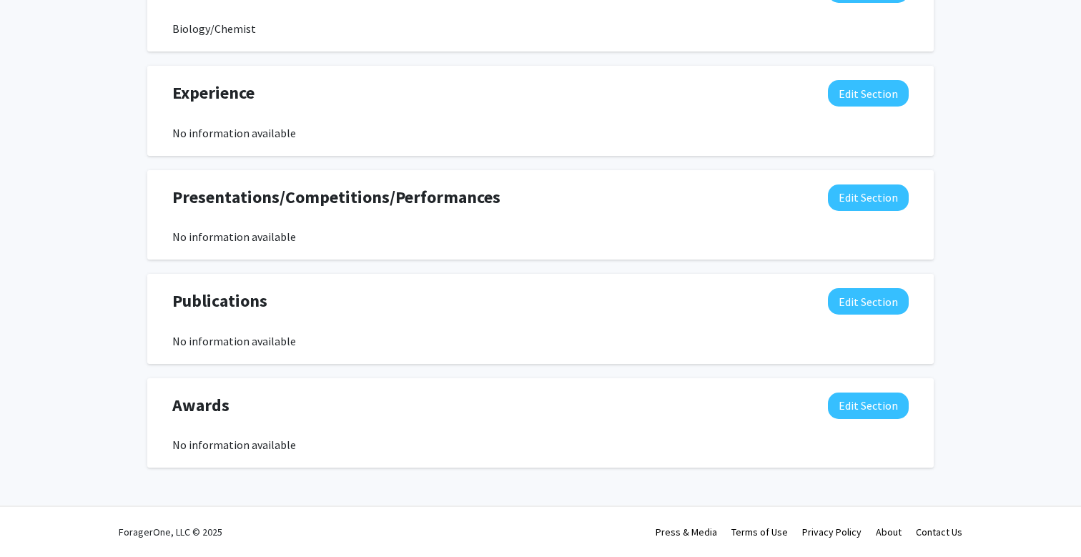
scroll to position [1144, 0]
click at [858, 411] on button "Edit Section" at bounding box center [868, 405] width 81 height 26
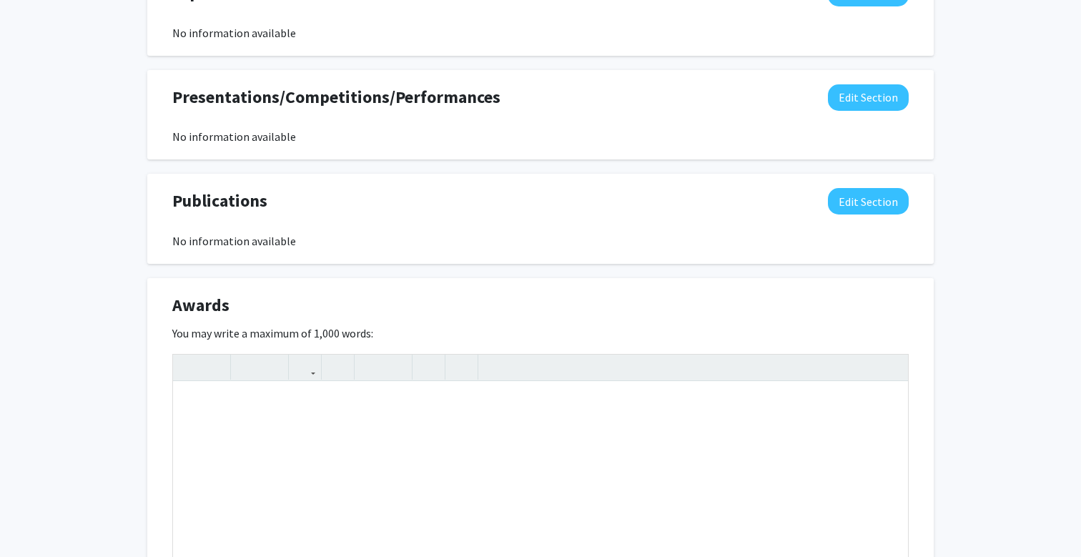
scroll to position [1298, 0]
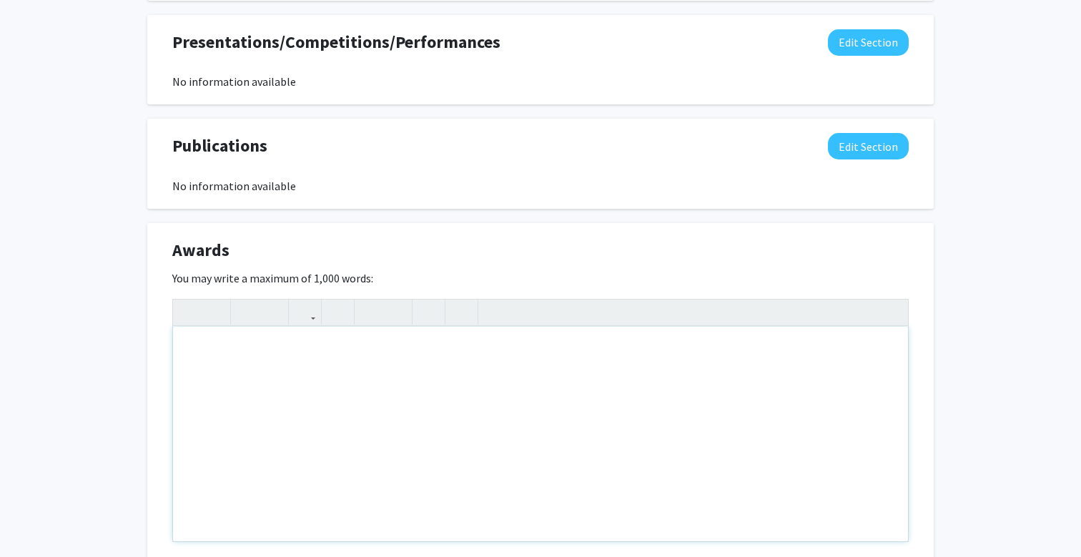
click at [217, 345] on div "Note to users with screen readers: Please deactivate our accessibility plugin f…" at bounding box center [540, 434] width 735 height 214
type textarea "<p>Deans List Fall of 2024</p><p>Deans List Spring of 2025</p>"
click at [635, 239] on div "Awards Edit Section" at bounding box center [541, 253] width 758 height 33
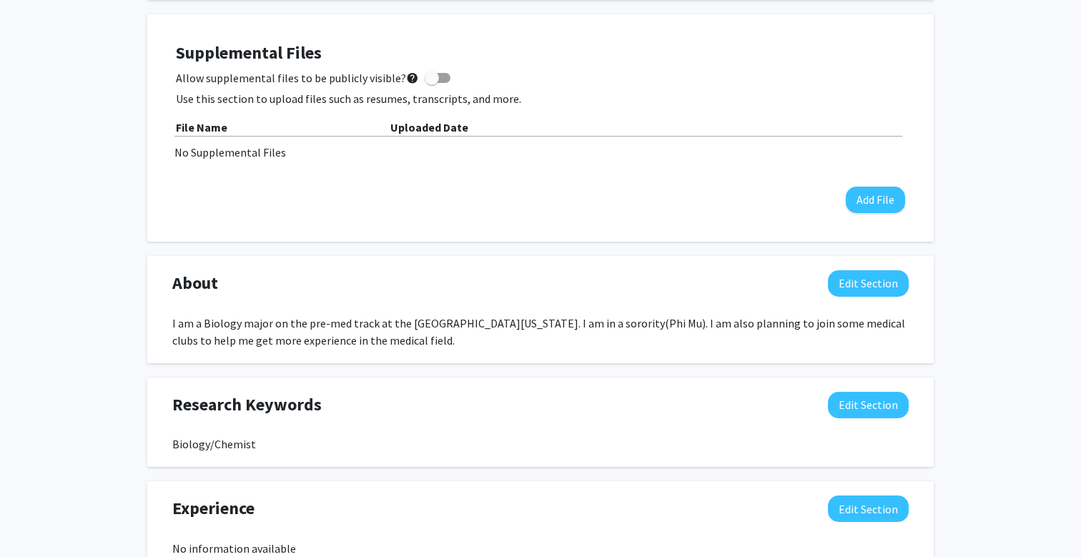
scroll to position [718, 0]
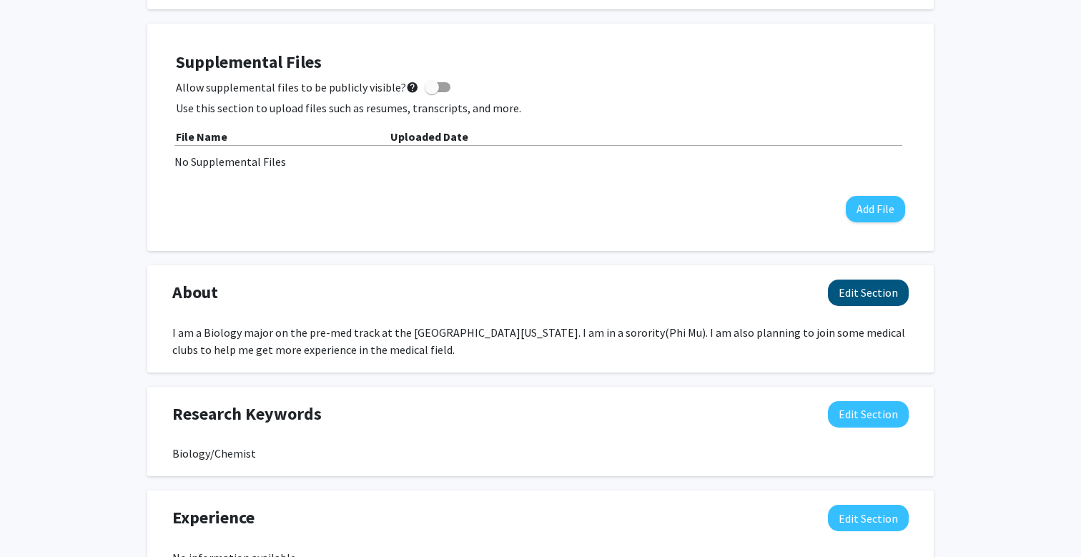
click at [868, 295] on button "Edit Section" at bounding box center [868, 292] width 81 height 26
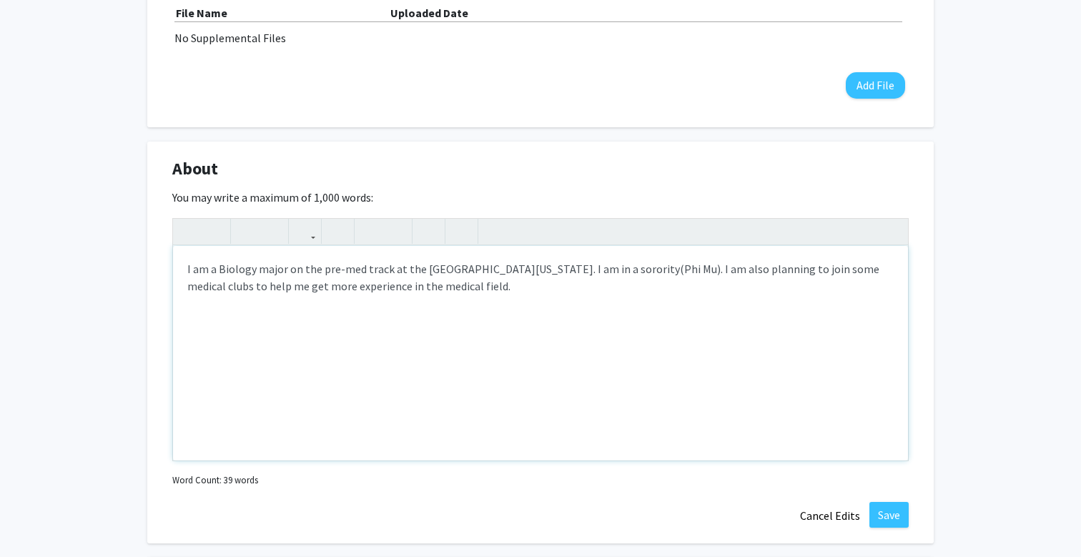
scroll to position [858, 0]
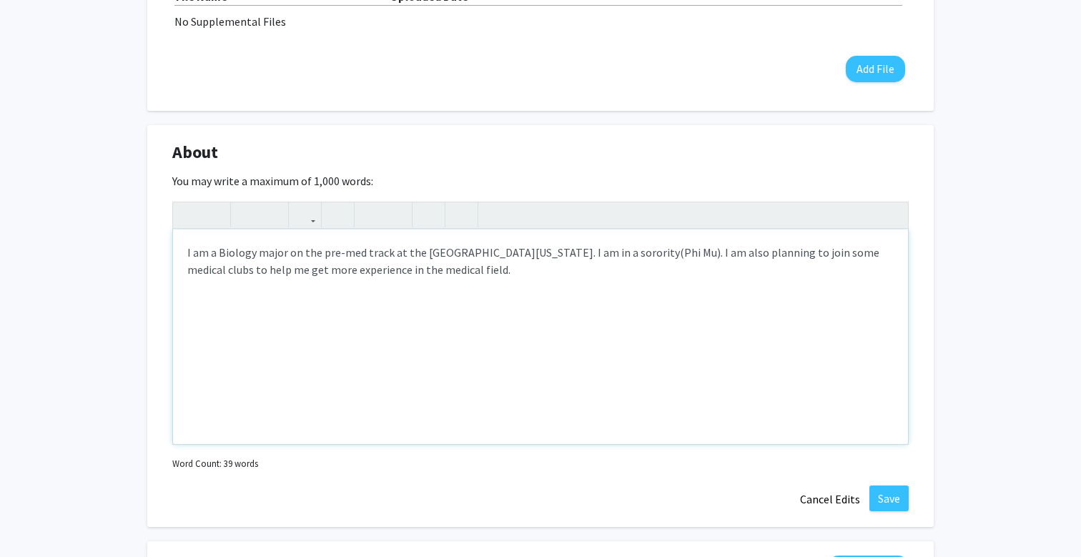
click at [360, 254] on div "I am a Biology major on the pre-med track at the [GEOGRAPHIC_DATA][US_STATE]. I…" at bounding box center [540, 336] width 735 height 214
click at [553, 253] on div "I am a Biology major on the Pre-Medicine track at the University of Kentucky. I…" at bounding box center [540, 336] width 735 height 214
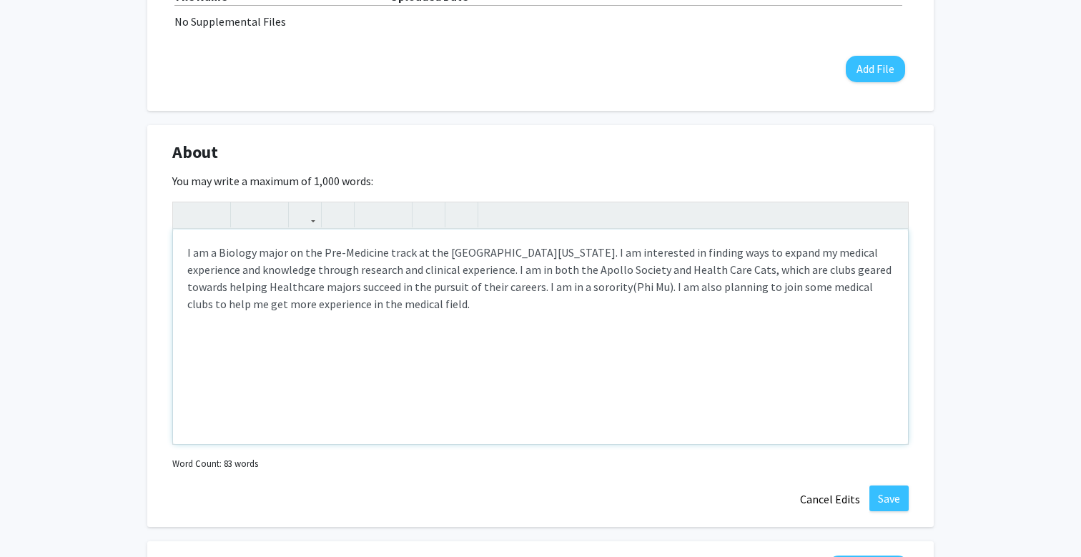
click at [483, 289] on div "I am a Biology major on the Pre-Medicine track at the University of Kentucky. I…" at bounding box center [540, 336] width 735 height 214
click at [599, 289] on div "I am a Biology major on the Pre-Medicine track at the University of Kentucky. I…" at bounding box center [540, 336] width 735 height 214
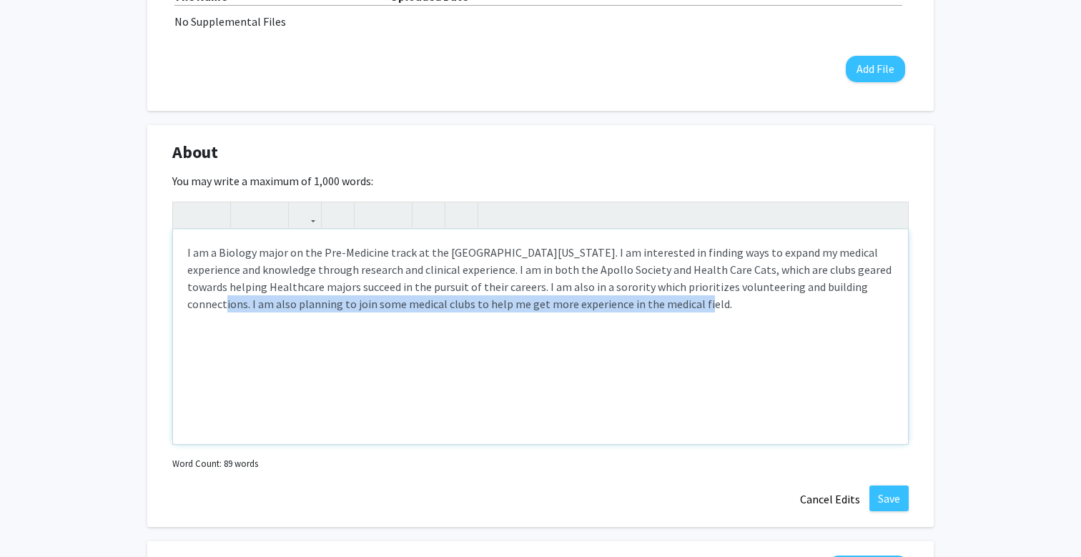
drag, startPoint x: 630, startPoint y: 308, endPoint x: 833, endPoint y: 289, distance: 204.6
click at [833, 289] on div "I am a Biology major on the Pre-Medicine track at the University of Kentucky. I…" at bounding box center [540, 336] width 735 height 214
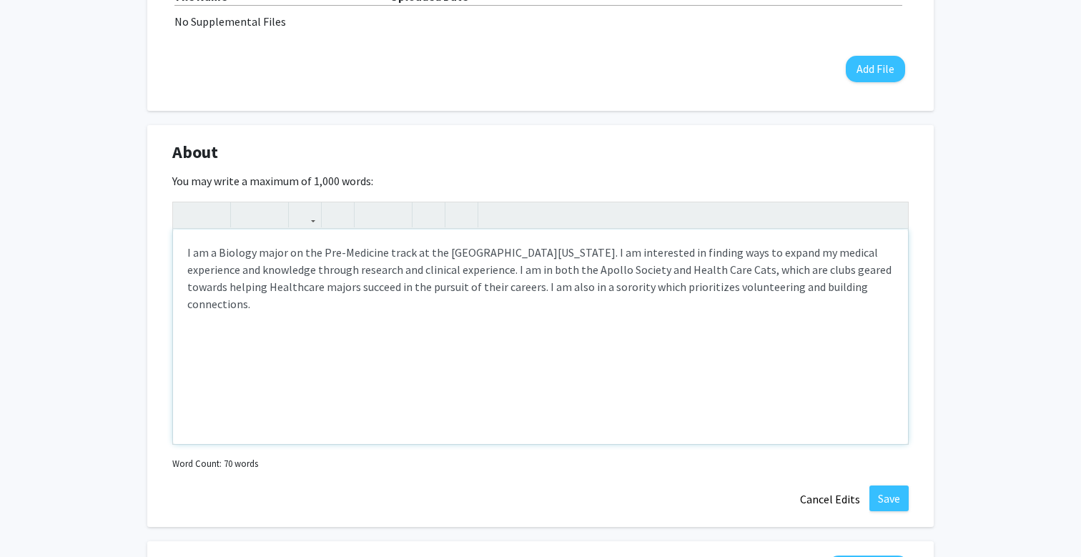
type textarea "I am a Biology major on the Pre-Medicine track at the University of Kentucky. I…"
click at [892, 496] on button "Save" at bounding box center [888, 498] width 39 height 26
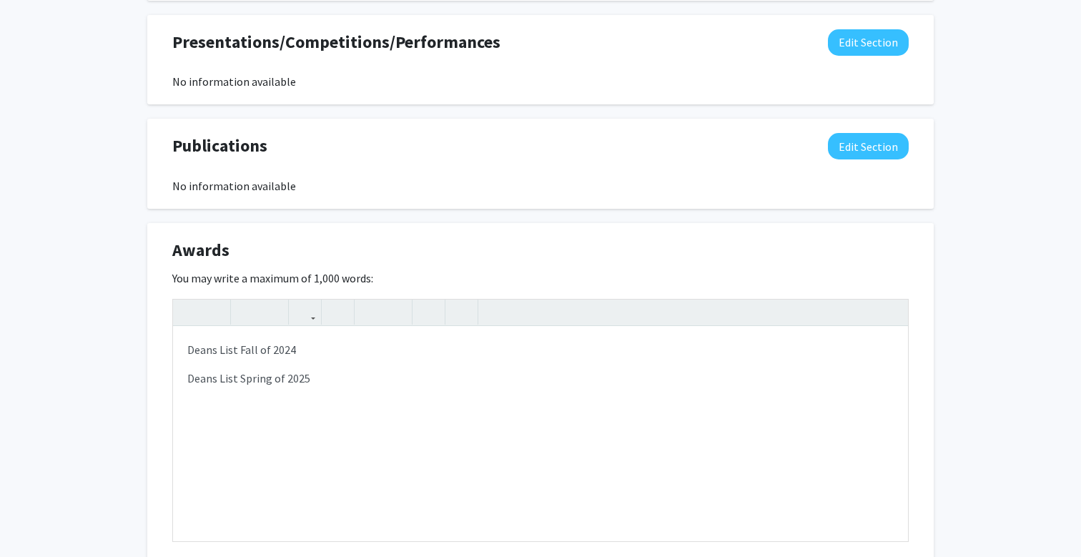
scroll to position [1337, 0]
